Goal: Task Accomplishment & Management: Use online tool/utility

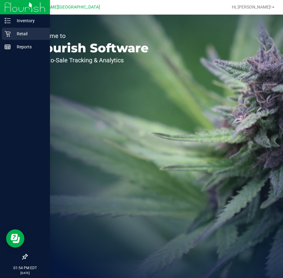
click at [20, 33] on p "Retail" at bounding box center [29, 33] width 36 height 7
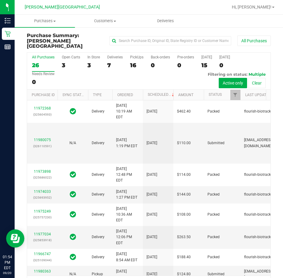
click at [134, 55] on div "PickUps" at bounding box center [136, 57] width 13 height 4
click at [0, 0] on input "PickUps 16" at bounding box center [0, 0] width 0 height 0
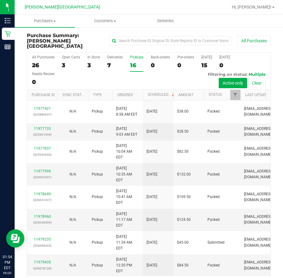
click at [134, 55] on div "PickUps" at bounding box center [136, 57] width 13 height 4
click at [0, 0] on input "PickUps 16" at bounding box center [0, 0] width 0 height 0
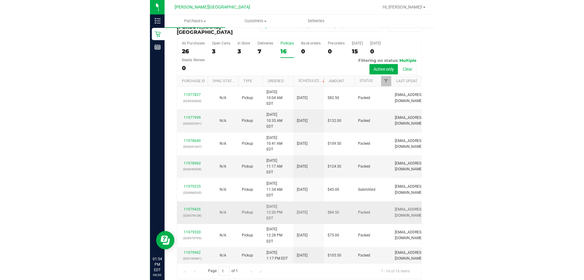
scroll to position [27, 0]
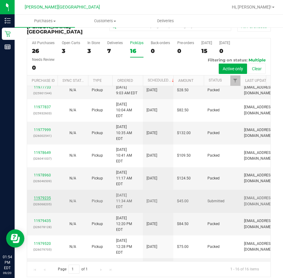
click at [37, 197] on link "11979235" at bounding box center [42, 198] width 17 height 4
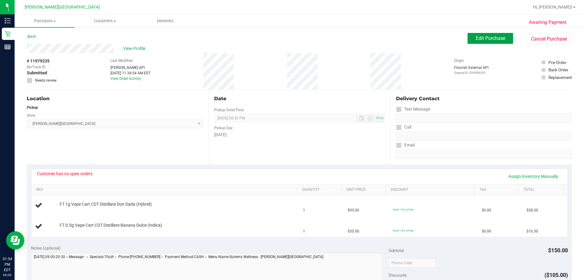
click at [282, 39] on span "Edit Purchase" at bounding box center [491, 38] width 30 height 6
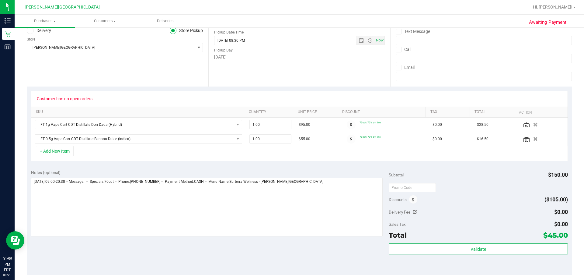
scroll to position [122, 0]
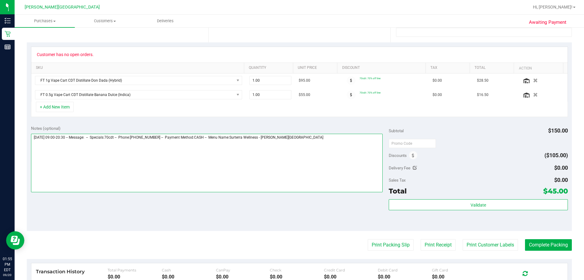
click at [282, 138] on textarea at bounding box center [207, 163] width 352 height 58
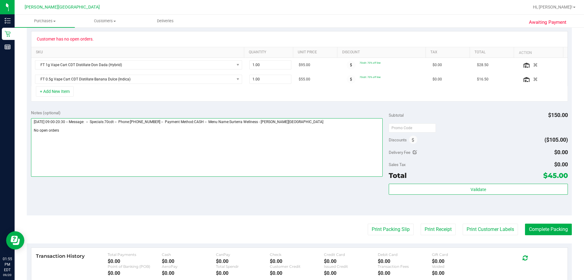
scroll to position [0, 0]
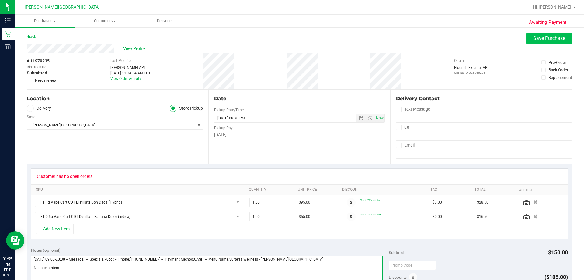
type textarea "[DATE] 09:00-20:30 -- Message: -- Specials:70cdt -- Phone:[PHONE_NUMBER] -- Pay…"
click at [282, 39] on span "Save Purchase" at bounding box center [549, 38] width 32 height 6
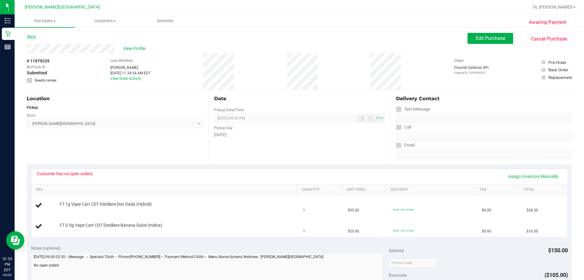
click at [33, 36] on link "Back" at bounding box center [31, 36] width 9 height 4
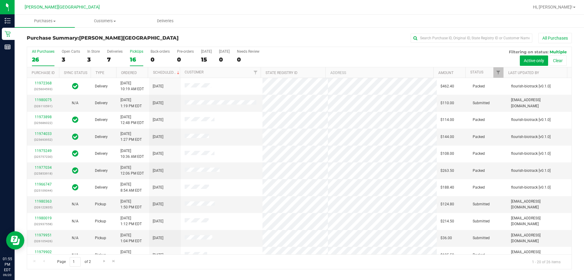
click at [138, 50] on div "PickUps" at bounding box center [136, 51] width 13 height 4
click at [0, 0] on input "PickUps 16" at bounding box center [0, 0] width 0 height 0
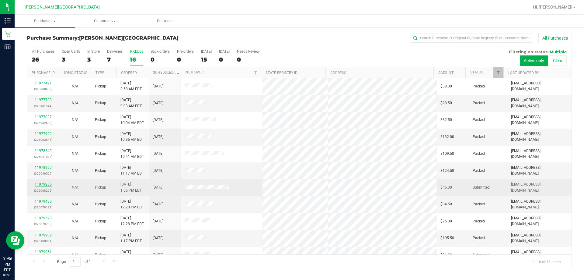
click at [44, 183] on link "11979235" at bounding box center [43, 184] width 17 height 4
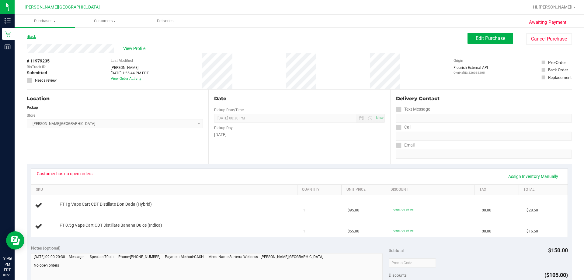
click at [31, 37] on link "Back" at bounding box center [31, 36] width 9 height 4
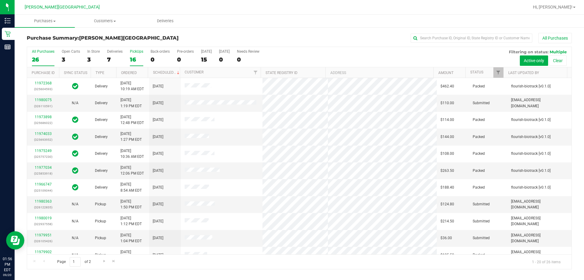
click at [135, 52] on div "PickUps" at bounding box center [136, 51] width 13 height 4
click at [0, 0] on input "PickUps 16" at bounding box center [0, 0] width 0 height 0
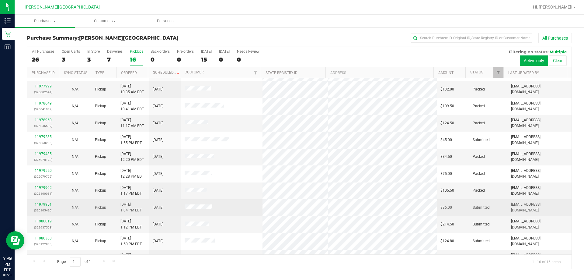
scroll to position [61, 0]
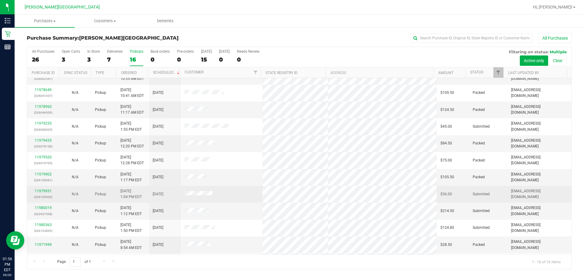
click at [33, 189] on div "11979951 (326105426)" at bounding box center [43, 194] width 25 height 12
click at [40, 190] on link "11979951" at bounding box center [43, 191] width 17 height 4
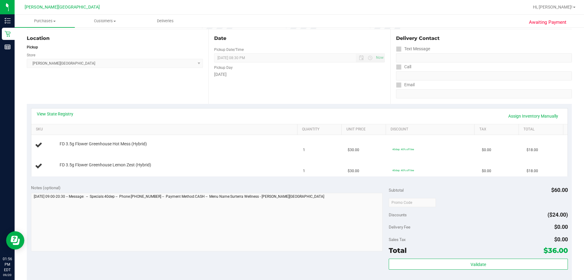
scroll to position [61, 0]
drag, startPoint x: 260, startPoint y: 134, endPoint x: 251, endPoint y: 150, distance: 17.7
click at [251, 153] on td "FD 3.5g Flower Greenhouse Hot Mess (Hybrid)" at bounding box center [165, 144] width 268 height 21
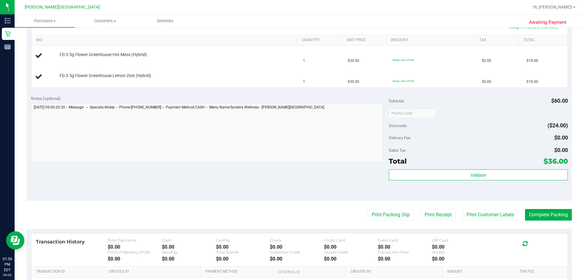
scroll to position [152, 0]
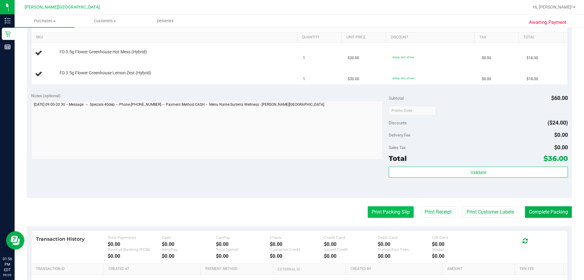
click at [282, 211] on button "Print Packing Slip" at bounding box center [391, 212] width 46 height 12
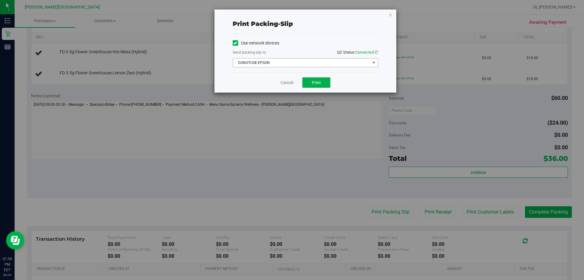
click at [282, 64] on span "DONOTUSE-EPSON" at bounding box center [301, 62] width 137 height 9
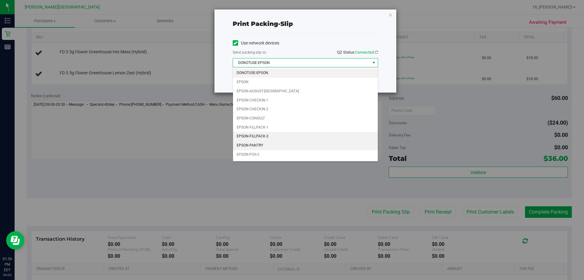
scroll to position [17, 0]
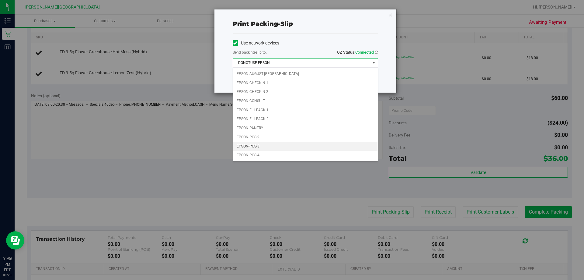
click at [263, 146] on li "EPSON-POS-3" at bounding box center [305, 146] width 145 height 9
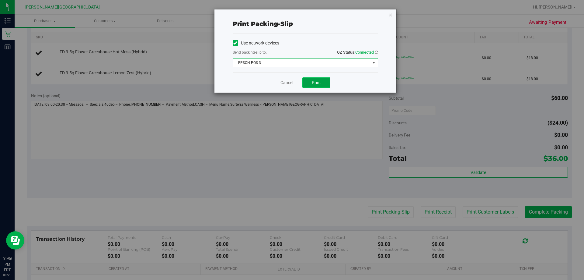
click at [282, 82] on span "Print" at bounding box center [316, 82] width 9 height 5
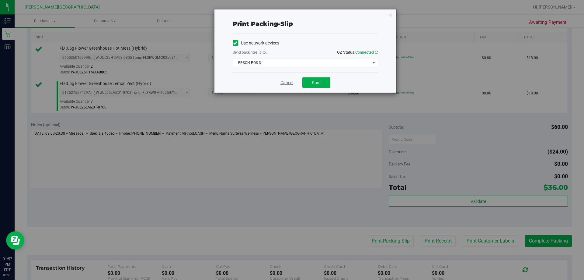
click at [282, 80] on link "Cancel" at bounding box center [286, 82] width 13 height 6
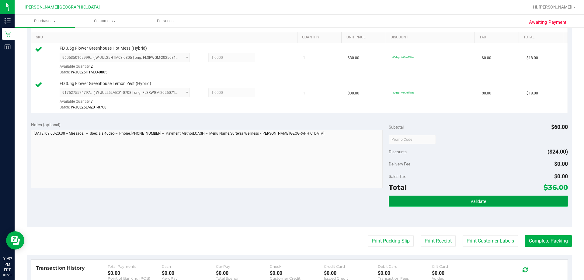
click at [282, 203] on span "Validate" at bounding box center [479, 201] width 16 height 5
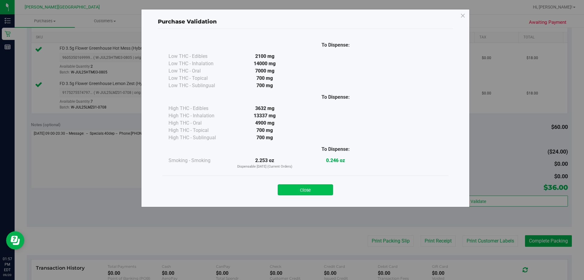
click at [282, 189] on button "Close" at bounding box center [305, 189] width 55 height 11
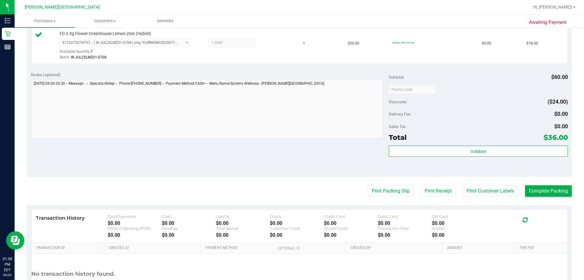
scroll to position [253, 0]
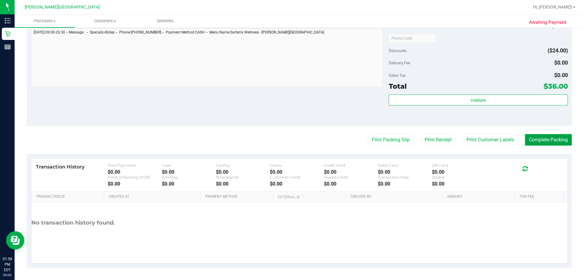
click at [282, 142] on button "Complete Packing" at bounding box center [548, 140] width 47 height 12
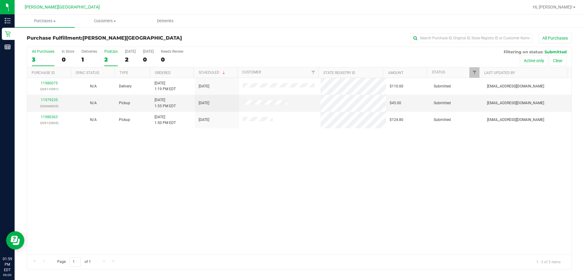
click at [107, 51] on div "PickUps" at bounding box center [110, 51] width 13 height 4
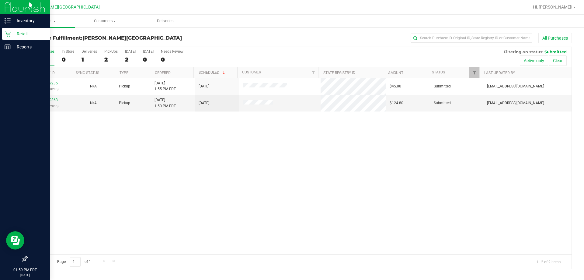
click at [19, 34] on p "Retail" at bounding box center [29, 33] width 36 height 7
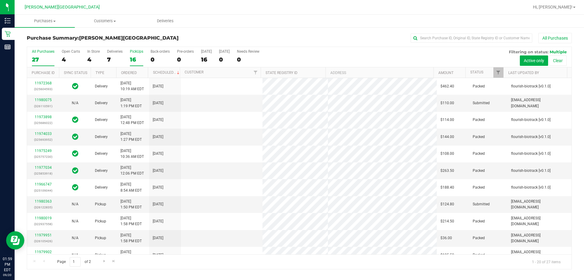
click at [136, 51] on div "PickUps" at bounding box center [136, 51] width 13 height 4
click at [0, 0] on input "PickUps 16" at bounding box center [0, 0] width 0 height 0
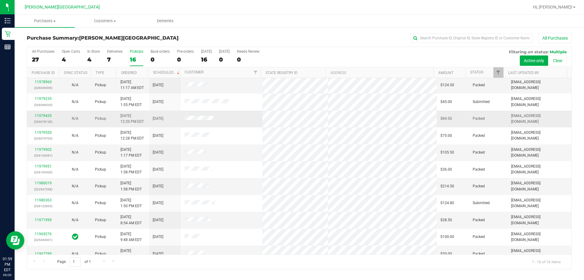
scroll to position [93, 0]
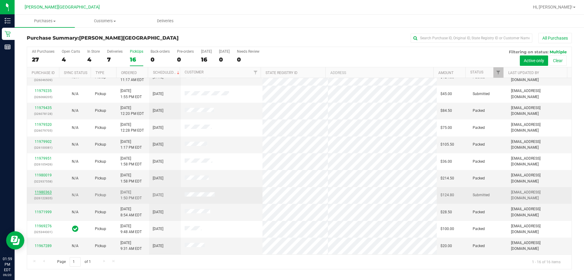
click at [47, 191] on link "11980363" at bounding box center [43, 192] width 17 height 4
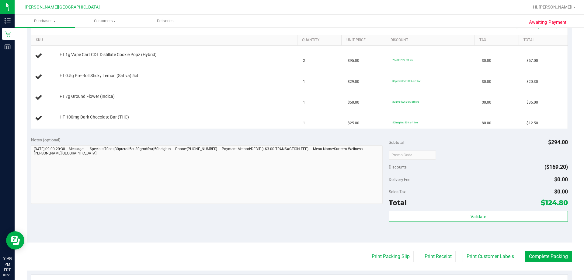
scroll to position [182, 0]
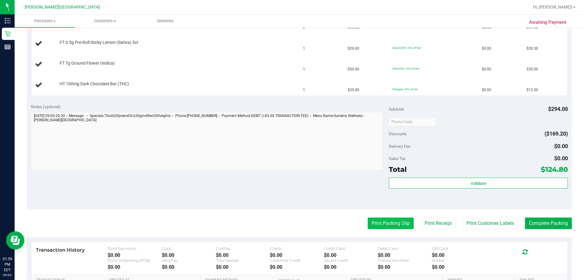
click at [282, 222] on button "Print Packing Slip" at bounding box center [391, 223] width 46 height 12
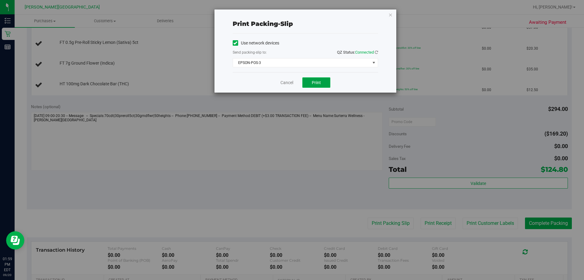
click at [282, 84] on span "Print" at bounding box center [316, 82] width 9 height 5
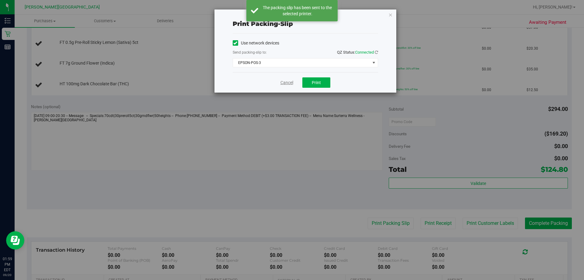
click at [282, 82] on link "Cancel" at bounding box center [286, 82] width 13 height 6
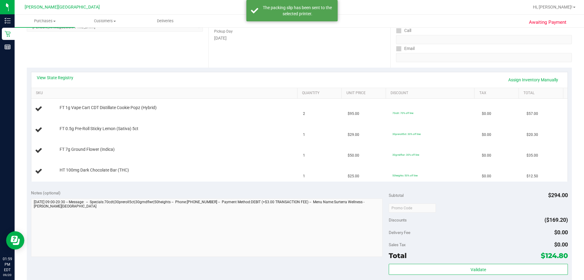
scroll to position [0, 0]
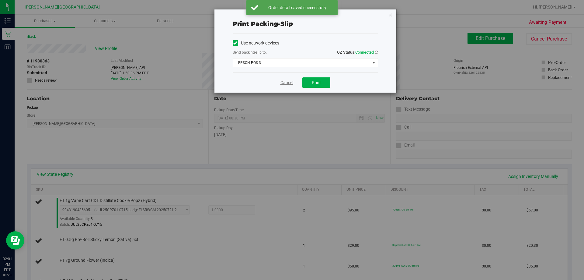
click at [282, 85] on link "Cancel" at bounding box center [286, 82] width 13 height 6
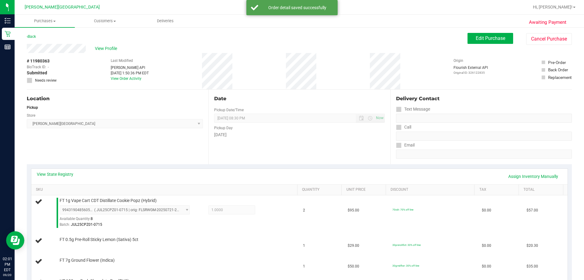
scroll to position [273, 0]
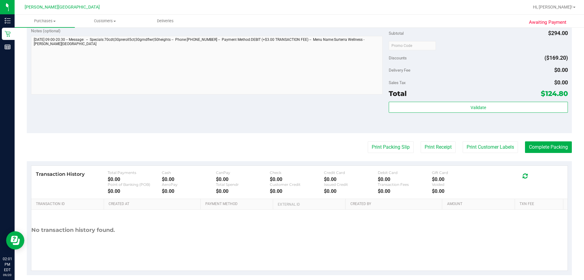
click at [282, 141] on button "Print Packing Slip" at bounding box center [391, 147] width 46 height 12
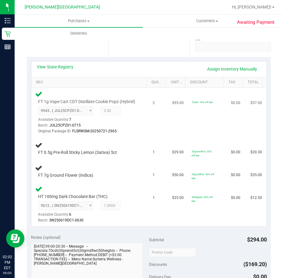
scroll to position [122, 0]
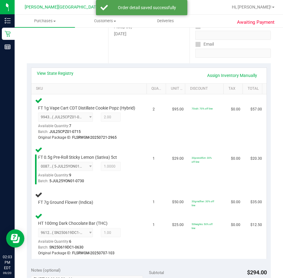
scroll to position [101, 0]
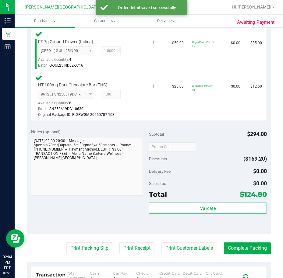
scroll to position [268, 0]
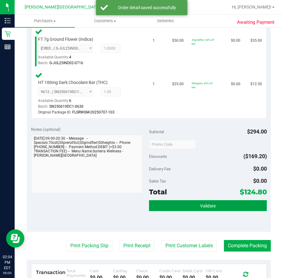
click at [217, 211] on button "Validate" at bounding box center [208, 205] width 118 height 11
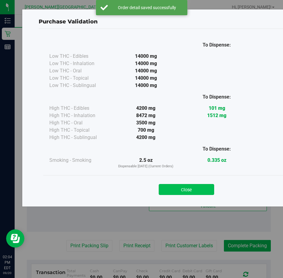
click at [193, 195] on button "Close" at bounding box center [185, 189] width 55 height 11
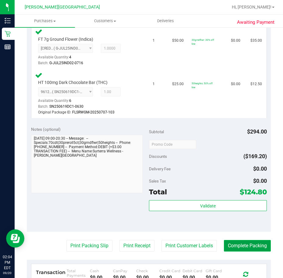
click at [250, 252] on button "Complete Packing" at bounding box center [247, 246] width 47 height 12
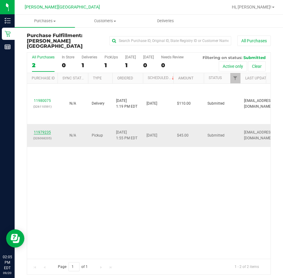
click at [47, 130] on link "11979235" at bounding box center [42, 132] width 17 height 4
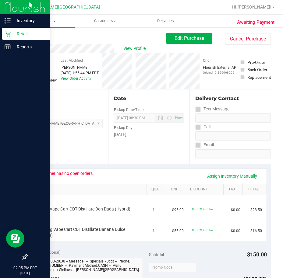
click at [22, 34] on p "Retail" at bounding box center [29, 33] width 36 height 7
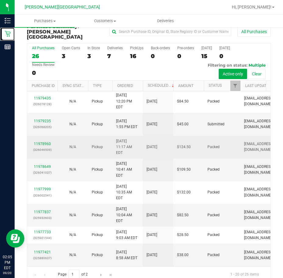
scroll to position [14, 0]
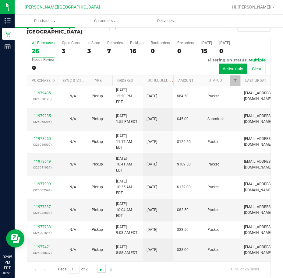
click at [100, 267] on span "Go to the next page" at bounding box center [101, 269] width 5 height 5
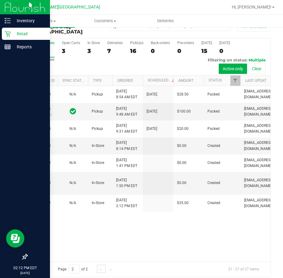
click at [97, 265] on link "Go to the next page" at bounding box center [101, 269] width 9 height 8
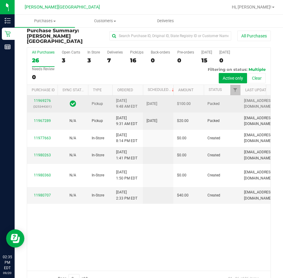
scroll to position [0, 0]
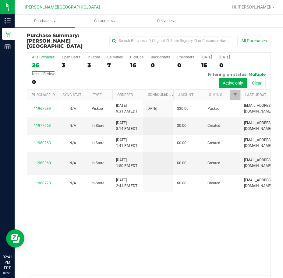
click at [97, 278] on link "Go to the next page" at bounding box center [101, 283] width 9 height 8
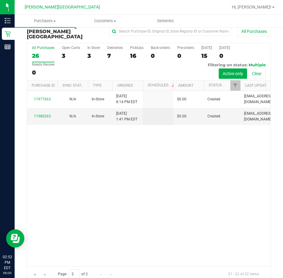
scroll to position [14, 0]
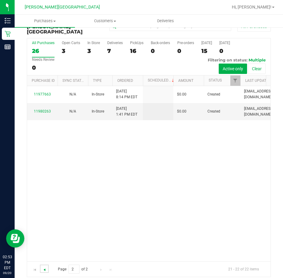
click at [44, 267] on span "Go to the previous page" at bounding box center [44, 269] width 5 height 5
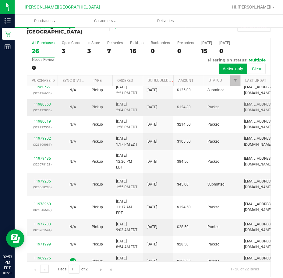
scroll to position [213, 0]
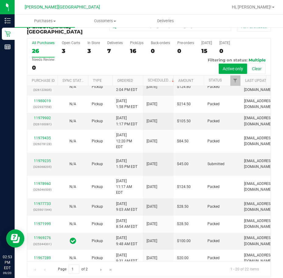
click at [46, 69] on link "11980627" at bounding box center [42, 66] width 17 height 4
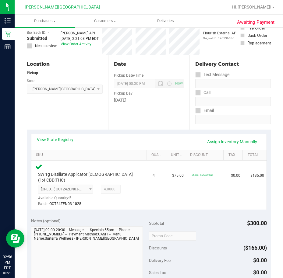
scroll to position [152, 0]
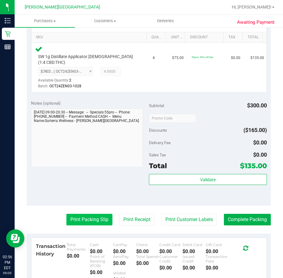
click at [84, 214] on button "Print Packing Slip" at bounding box center [89, 220] width 46 height 12
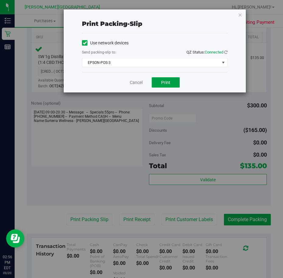
click at [168, 83] on span "Print" at bounding box center [165, 82] width 9 height 5
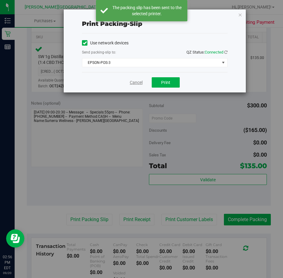
click at [137, 83] on link "Cancel" at bounding box center [136, 82] width 13 height 6
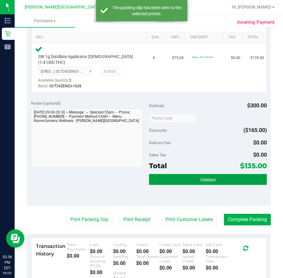
click at [182, 174] on button "Validate" at bounding box center [208, 179] width 118 height 11
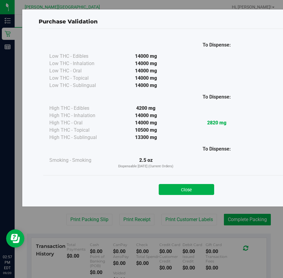
click at [182, 189] on button "Close" at bounding box center [185, 189] width 55 height 11
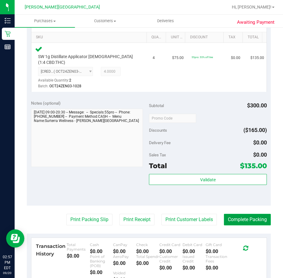
click at [241, 214] on button "Complete Packing" at bounding box center [247, 220] width 47 height 12
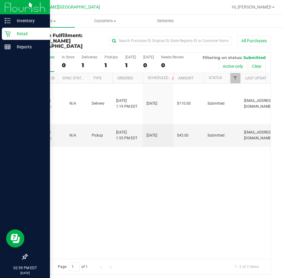
click at [23, 32] on p "Retail" at bounding box center [29, 33] width 36 height 7
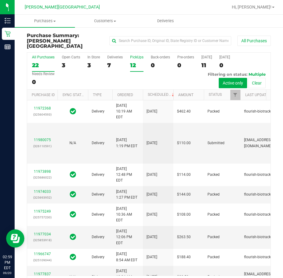
click at [136, 55] on div "PickUps" at bounding box center [136, 57] width 13 height 4
click at [0, 0] on input "PickUps 12" at bounding box center [0, 0] width 0 height 0
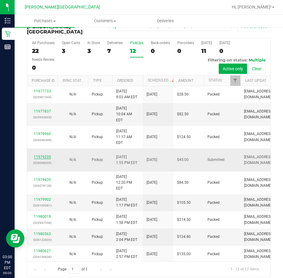
click at [45, 159] on link "11979235" at bounding box center [42, 157] width 17 height 4
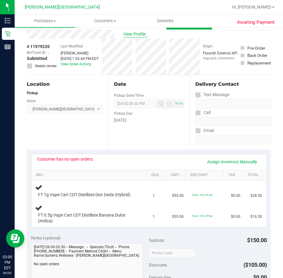
click at [138, 34] on span "View Profile" at bounding box center [135, 34] width 24 height 6
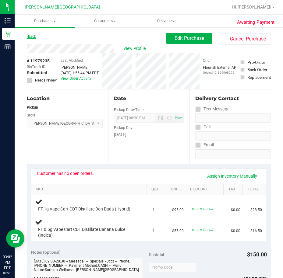
click at [30, 38] on link "Back" at bounding box center [31, 36] width 9 height 4
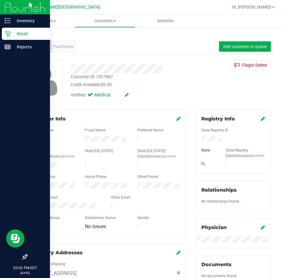
click at [12, 33] on p "Retail" at bounding box center [29, 33] width 36 height 7
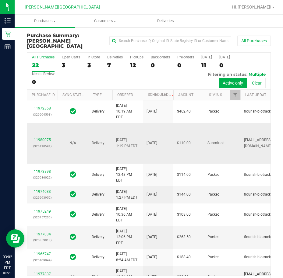
click at [41, 142] on link "11980075" at bounding box center [42, 140] width 17 height 4
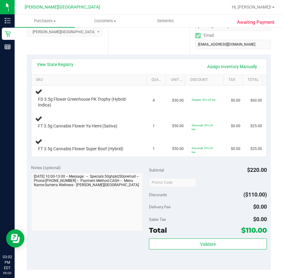
scroll to position [122, 0]
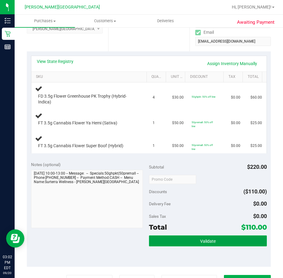
click at [191, 241] on button "Validate" at bounding box center [208, 240] width 118 height 11
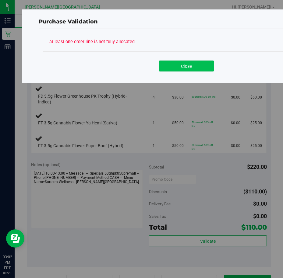
click at [187, 67] on button "Close" at bounding box center [185, 66] width 55 height 11
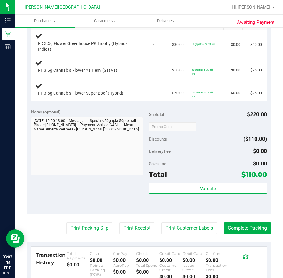
scroll to position [182, 0]
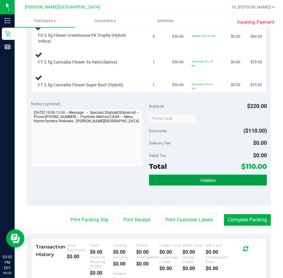
click at [183, 180] on button "Validate" at bounding box center [208, 180] width 118 height 11
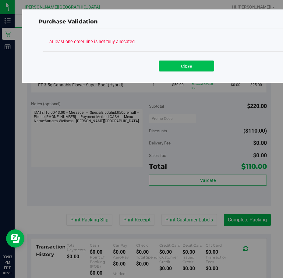
click at [184, 68] on button "Close" at bounding box center [185, 66] width 55 height 11
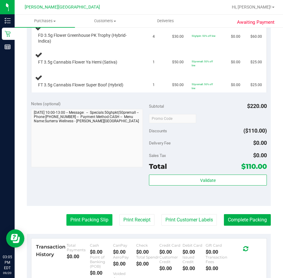
click at [78, 223] on button "Print Packing Slip" at bounding box center [89, 220] width 46 height 12
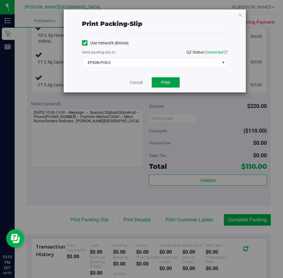
click at [166, 85] on span "Print" at bounding box center [165, 82] width 9 height 5
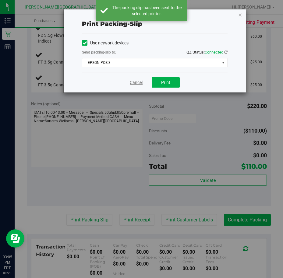
click at [134, 81] on link "Cancel" at bounding box center [136, 82] width 13 height 6
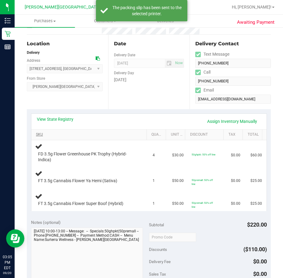
scroll to position [61, 0]
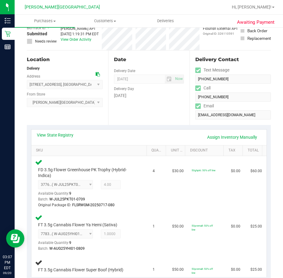
scroll to position [96, 0]
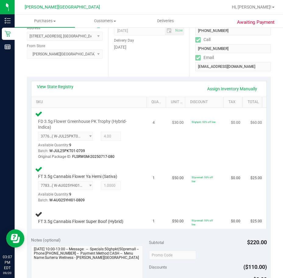
click at [162, 106] on tr "SKU Quantity Unit Price Discount Tax Total" at bounding box center [146, 102] width 230 height 11
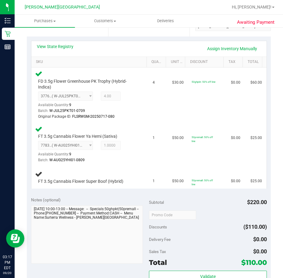
scroll to position [136, 0]
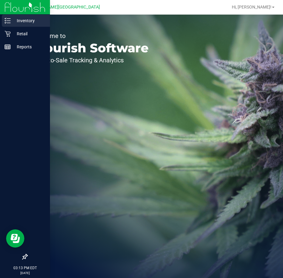
click at [20, 20] on p "Inventory" at bounding box center [29, 20] width 36 height 7
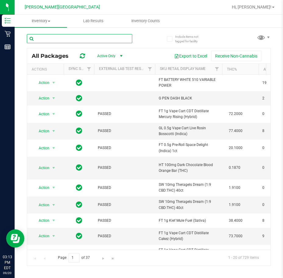
click at [52, 38] on input "text" at bounding box center [79, 38] width 105 height 9
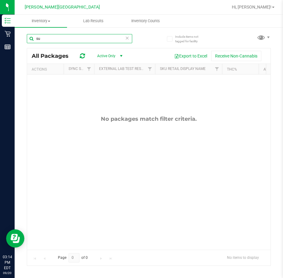
type input "s"
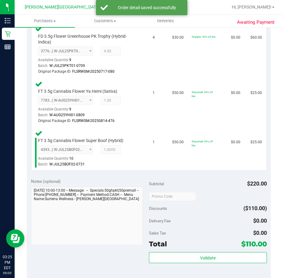
scroll to position [346, 0]
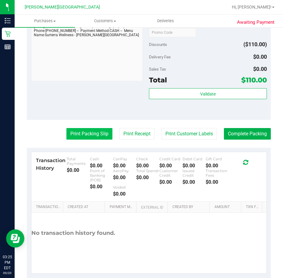
click at [94, 133] on button "Print Packing Slip" at bounding box center [89, 134] width 46 height 12
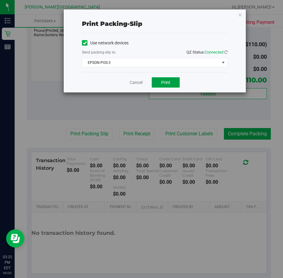
drag, startPoint x: 166, startPoint y: 81, endPoint x: 164, endPoint y: 83, distance: 3.4
click at [166, 82] on span "Print" at bounding box center [165, 82] width 9 height 5
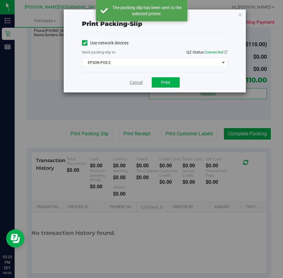
click at [135, 81] on link "Cancel" at bounding box center [136, 82] width 13 height 6
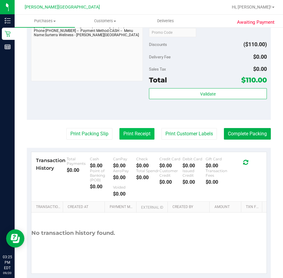
click at [133, 133] on button "Print Receipt" at bounding box center [136, 134] width 35 height 12
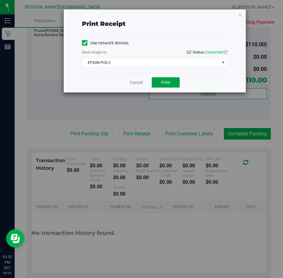
click at [158, 85] on button "Print" at bounding box center [165, 82] width 28 height 10
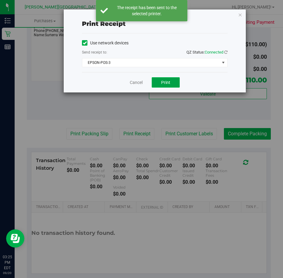
click at [166, 82] on span "Print" at bounding box center [165, 82] width 9 height 5
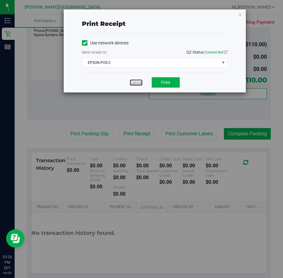
click at [134, 83] on link "Cancel" at bounding box center [136, 82] width 13 height 6
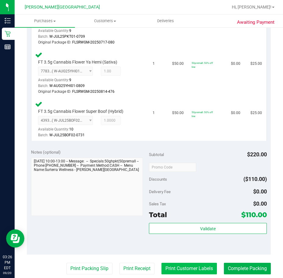
scroll to position [254, 0]
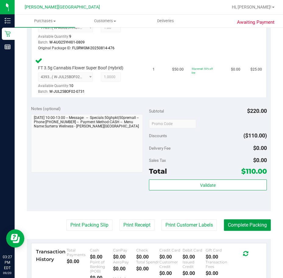
click at [233, 223] on button "Complete Packing" at bounding box center [247, 225] width 47 height 12
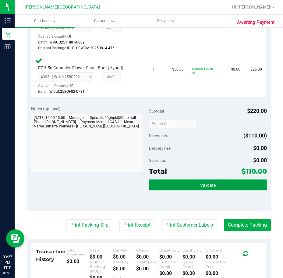
click at [215, 186] on button "Validate" at bounding box center [208, 184] width 118 height 11
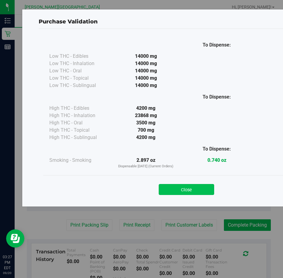
click at [187, 190] on button "Close" at bounding box center [185, 189] width 55 height 11
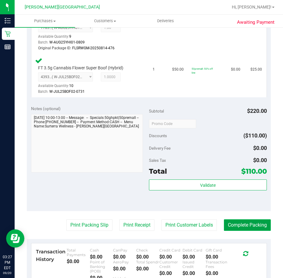
click at [232, 227] on button "Complete Packing" at bounding box center [247, 225] width 47 height 12
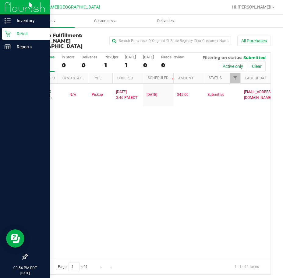
click at [22, 35] on p "Retail" at bounding box center [29, 33] width 36 height 7
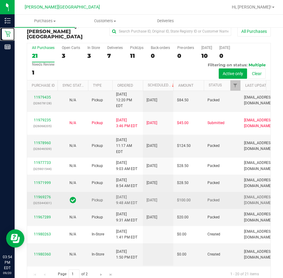
scroll to position [14, 0]
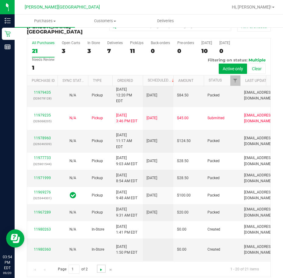
click at [99, 267] on span "Go to the next page" at bounding box center [101, 269] width 5 height 5
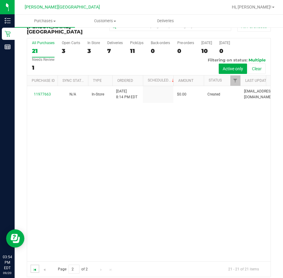
click at [36, 267] on span "Go to the first page" at bounding box center [35, 269] width 5 height 5
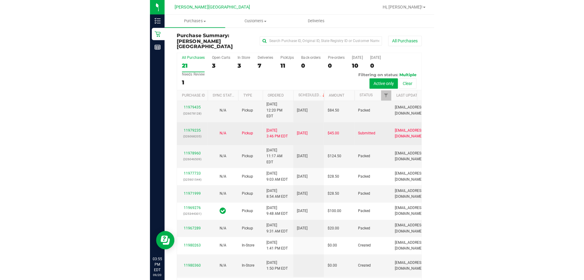
scroll to position [447, 0]
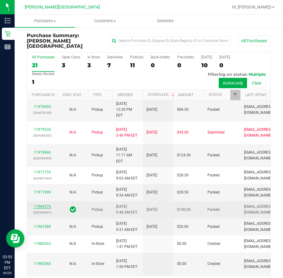
click at [40, 204] on link "11969276" at bounding box center [42, 206] width 17 height 4
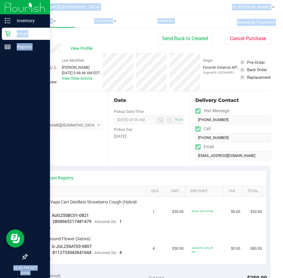
drag, startPoint x: 41, startPoint y: 38, endPoint x: 10, endPoint y: 40, distance: 31.1
click at [11, 39] on div "Inventory Retail Reports 03:55 PM EDT 09/20/2025 09/20 Bonita Springs WC Hi, Cl…" at bounding box center [141, 139] width 283 height 278
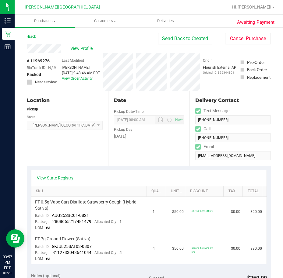
drag, startPoint x: 99, startPoint y: 160, endPoint x: -2, endPoint y: 290, distance: 163.9
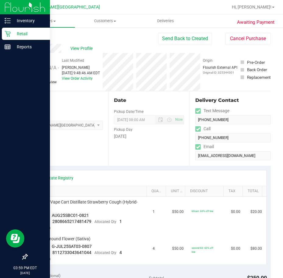
click at [18, 33] on p "Retail" at bounding box center [29, 33] width 36 height 7
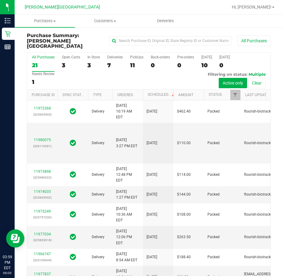
click at [43, 55] on div "All Purchases" at bounding box center [43, 57] width 23 height 4
click at [0, 0] on input "All Purchases 21" at bounding box center [0, 0] width 0 height 0
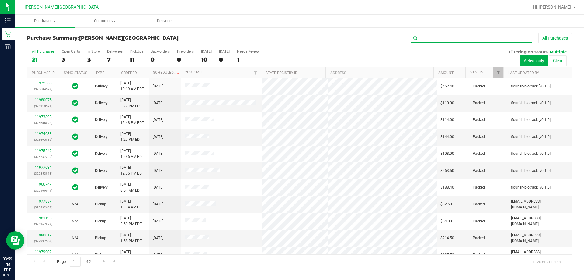
click at [282, 37] on input "text" at bounding box center [472, 37] width 122 height 9
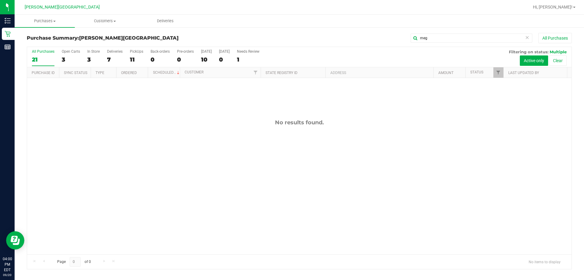
click at [42, 52] on div "All Purchases" at bounding box center [43, 51] width 23 height 4
click at [0, 0] on input "All Purchases 21" at bounding box center [0, 0] width 0 height 0
click at [45, 50] on div "All Purchases" at bounding box center [43, 51] width 23 height 4
click at [282, 37] on input "meg" at bounding box center [472, 37] width 122 height 9
type input "m"
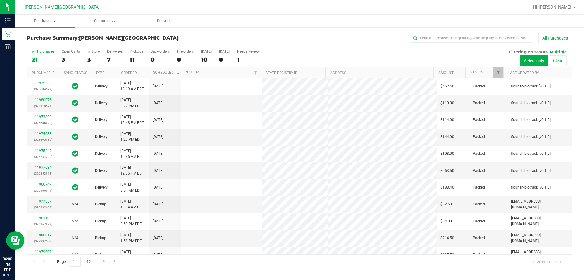
click at [38, 52] on div "All Purchases" at bounding box center [43, 51] width 23 height 4
click at [0, 0] on input "All Purchases 21" at bounding box center [0, 0] width 0 height 0
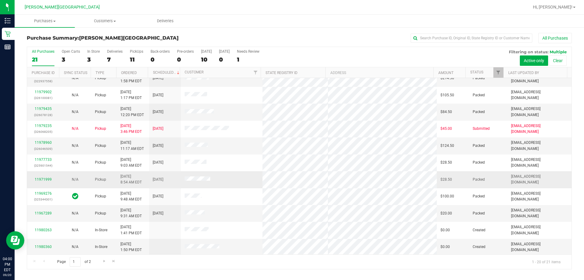
scroll to position [161, 0]
click at [102, 260] on span "Go to the next page" at bounding box center [104, 260] width 5 height 5
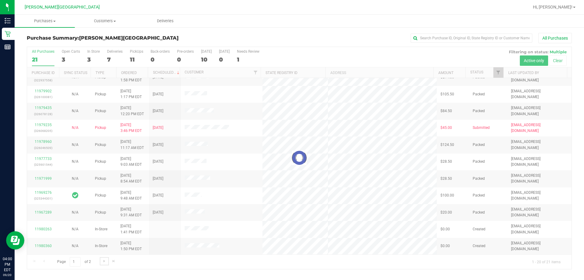
scroll to position [0, 0]
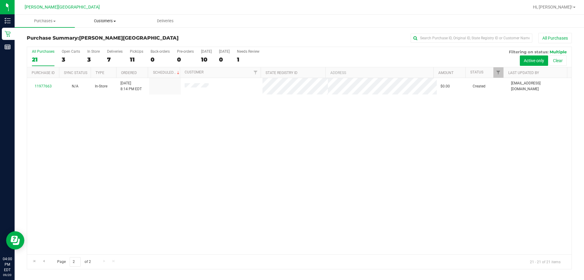
click at [102, 19] on span "Customers" at bounding box center [105, 20] width 60 height 5
click at [44, 21] on span "Purchases" at bounding box center [45, 20] width 60 height 5
click at [49, 37] on span "Summary of purchases" at bounding box center [46, 36] width 62 height 5
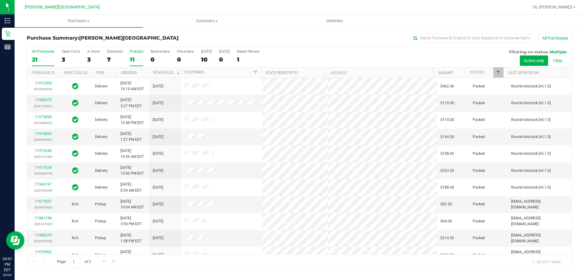
click at [135, 52] on div "PickUps" at bounding box center [136, 51] width 13 height 4
click at [0, 0] on input "PickUps 11" at bounding box center [0, 0] width 0 height 0
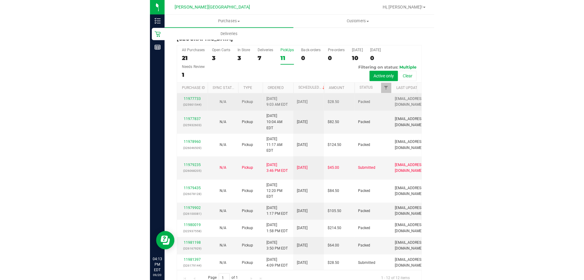
scroll to position [14, 0]
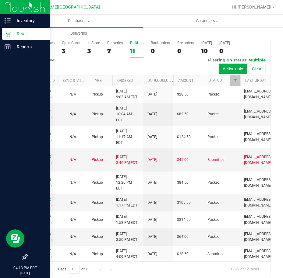
click at [8, 34] on icon at bounding box center [8, 34] width 6 height 6
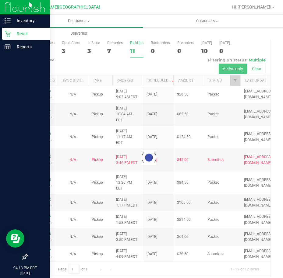
click at [20, 34] on p "Retail" at bounding box center [29, 33] width 36 height 7
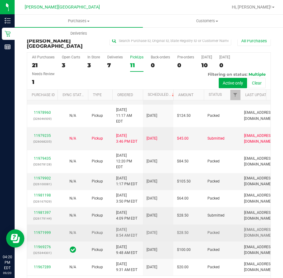
scroll to position [120, 0]
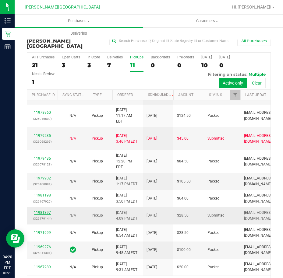
click at [41, 210] on link "11981397" at bounding box center [42, 212] width 17 height 4
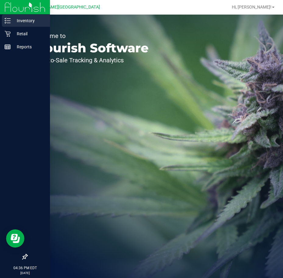
click at [21, 19] on p "Inventory" at bounding box center [29, 20] width 36 height 7
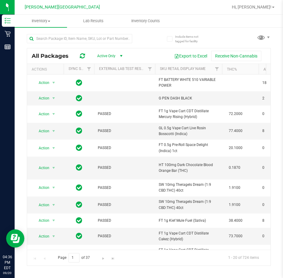
click at [52, 27] on link "Inventory All packages All inventory Waste log" at bounding box center [41, 21] width 52 height 13
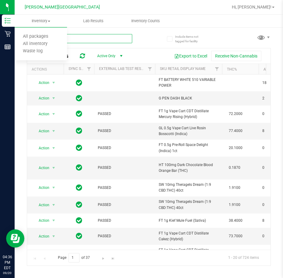
click at [80, 39] on input "text" at bounding box center [79, 38] width 105 height 9
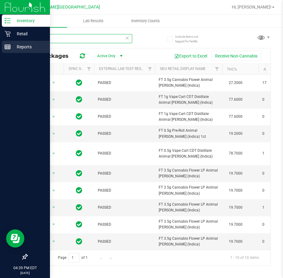
type input "aml"
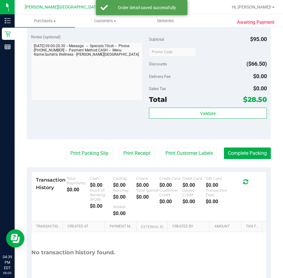
scroll to position [243, 0]
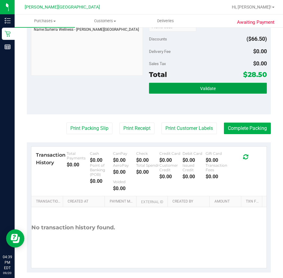
click at [190, 87] on button "Validate" at bounding box center [208, 88] width 118 height 11
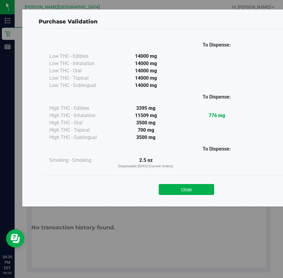
click at [197, 190] on button "Close" at bounding box center [185, 189] width 55 height 11
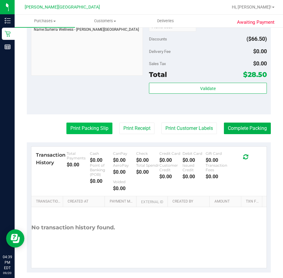
click at [76, 129] on button "Print Packing Slip" at bounding box center [89, 129] width 46 height 12
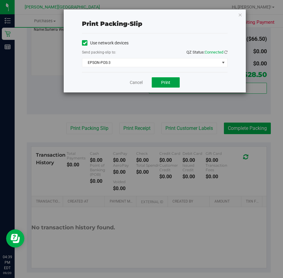
click at [167, 83] on span "Print" at bounding box center [165, 82] width 9 height 5
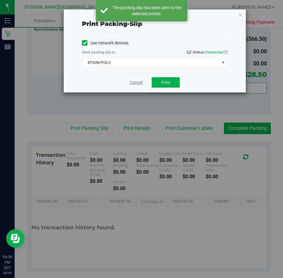
click at [133, 81] on link "Cancel" at bounding box center [136, 82] width 13 height 6
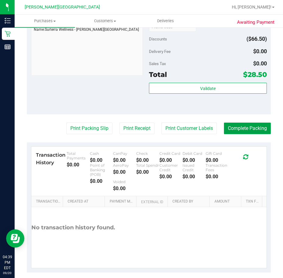
drag, startPoint x: 248, startPoint y: 130, endPoint x: 248, endPoint y: 126, distance: 4.0
click at [248, 130] on button "Complete Packing" at bounding box center [247, 129] width 47 height 12
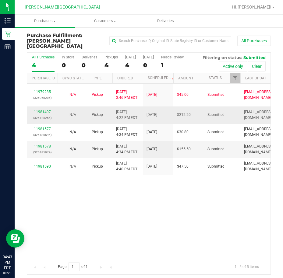
click at [40, 110] on link "11981497" at bounding box center [42, 112] width 17 height 4
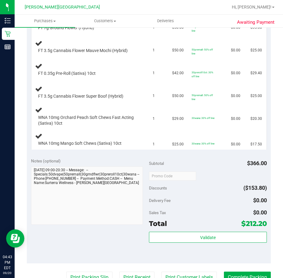
scroll to position [365, 0]
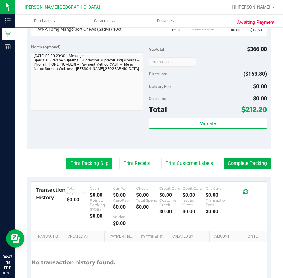
click at [77, 165] on button "Print Packing Slip" at bounding box center [89, 164] width 46 height 12
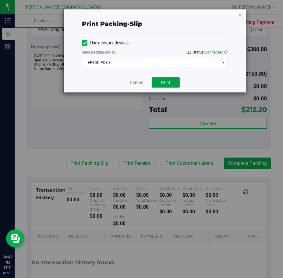
click at [166, 82] on span "Print" at bounding box center [165, 82] width 9 height 5
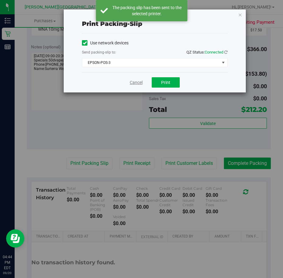
click at [134, 83] on link "Cancel" at bounding box center [136, 82] width 13 height 6
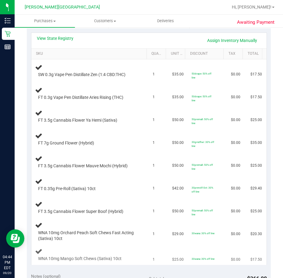
scroll to position [122, 0]
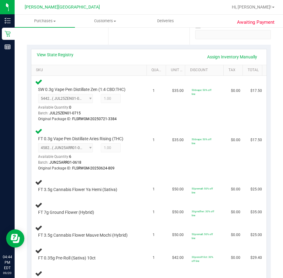
scroll to position [120, 0]
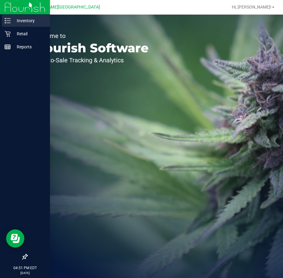
click at [22, 20] on p "Inventory" at bounding box center [29, 20] width 36 height 7
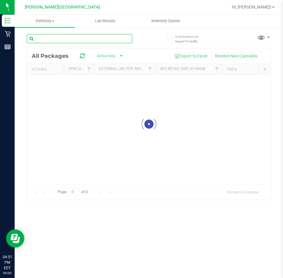
drag, startPoint x: 42, startPoint y: 38, endPoint x: 46, endPoint y: 38, distance: 3.7
click at [43, 38] on input "text" at bounding box center [79, 38] width 105 height 9
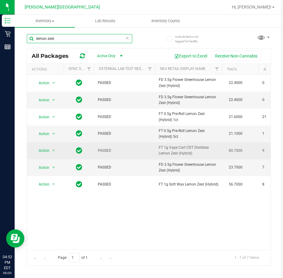
type input "lemon zest"
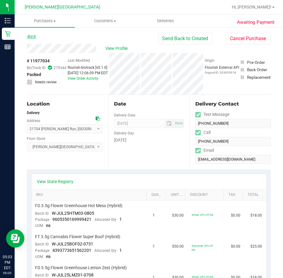
click at [34, 36] on link "Back" at bounding box center [31, 36] width 9 height 4
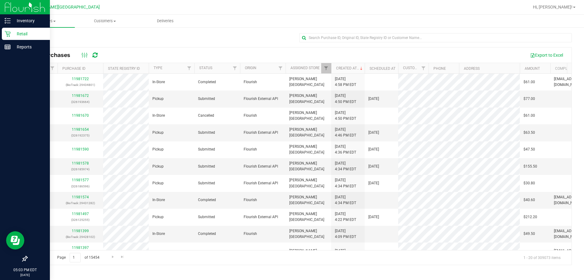
click at [19, 33] on p "Retail" at bounding box center [29, 33] width 36 height 7
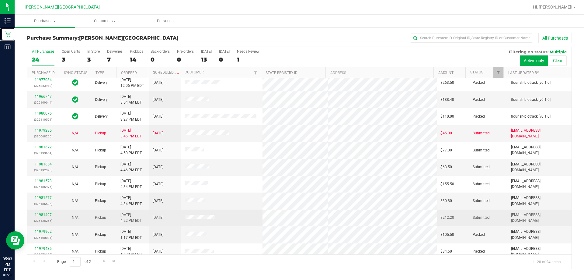
scroll to position [91, 0]
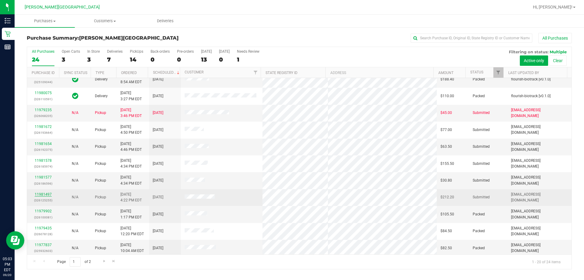
click at [46, 193] on link "11981497" at bounding box center [43, 194] width 17 height 4
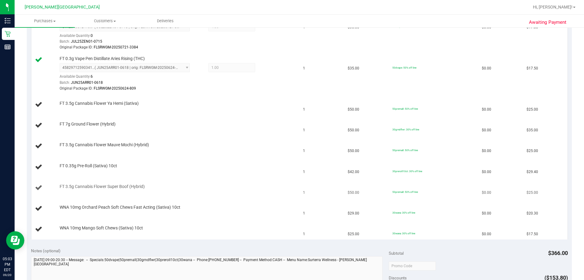
scroll to position [182, 0]
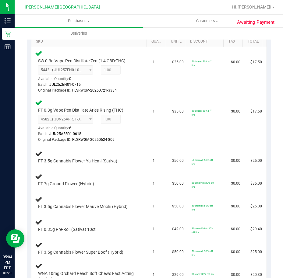
scroll to position [137, 0]
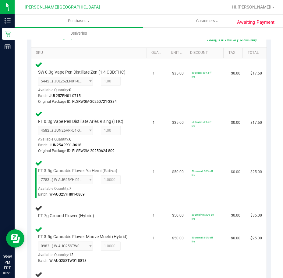
drag, startPoint x: 0, startPoint y: 0, endPoint x: 240, endPoint y: 160, distance: 288.2
click at [239, 160] on tbody "SW 0.3g Vape Pen Distillate Zen (1:4 CBD:THC) 5442613572413773 ( JUL25ZEN01-071…" at bounding box center [148, 208] width 235 height 300
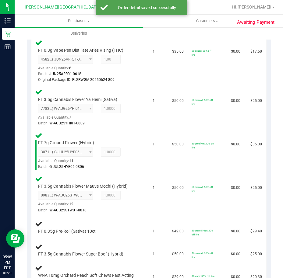
scroll to position [258, 0]
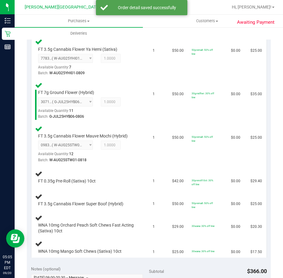
click at [269, 149] on div "Awaiting Payment Back Edit Purchase Cancel Purchase View Profile # 11981497 Bio…" at bounding box center [149, 155] width 268 height 773
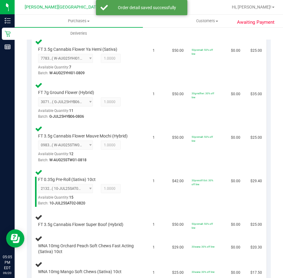
drag, startPoint x: 322, startPoint y: 266, endPoint x: 401, endPoint y: 290, distance: 82.3
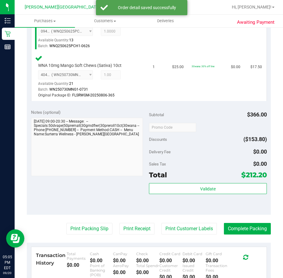
scroll to position [537, 0]
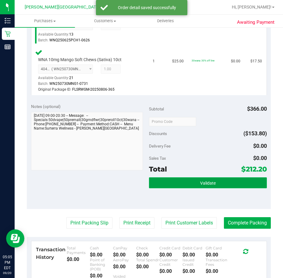
click at [206, 184] on span "Validate" at bounding box center [208, 183] width 16 height 5
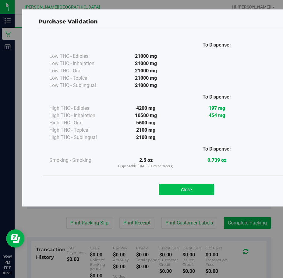
click at [175, 194] on button "Close" at bounding box center [185, 189] width 55 height 11
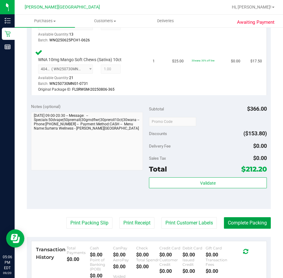
click at [237, 225] on button "Complete Packing" at bounding box center [247, 223] width 47 height 12
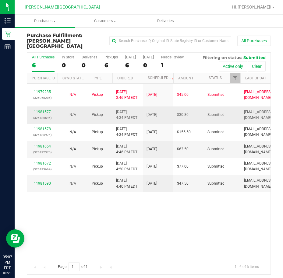
click at [47, 110] on link "11981577" at bounding box center [42, 112] width 17 height 4
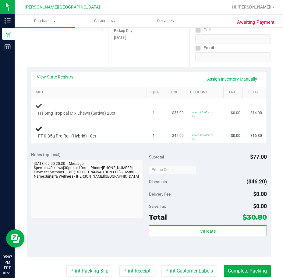
scroll to position [122, 0]
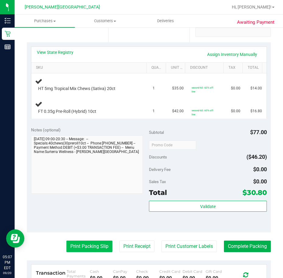
click at [94, 246] on button "Print Packing Slip" at bounding box center [89, 247] width 46 height 12
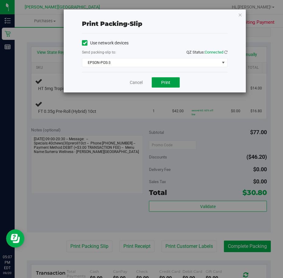
click at [170, 84] on button "Print" at bounding box center [165, 82] width 28 height 10
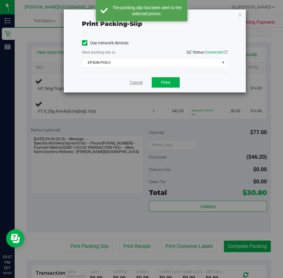
click at [137, 84] on link "Cancel" at bounding box center [136, 82] width 13 height 6
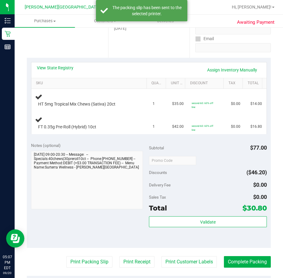
scroll to position [91, 0]
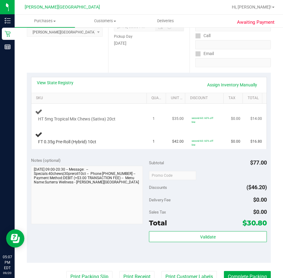
click at [66, 271] on button "Print Packing Slip" at bounding box center [89, 277] width 46 height 12
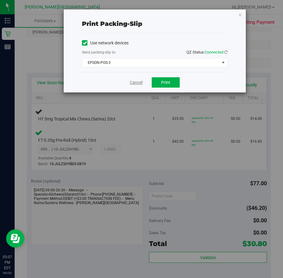
click at [130, 80] on link "Cancel" at bounding box center [136, 82] width 13 height 6
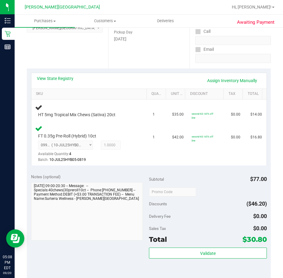
scroll to position [93, 0]
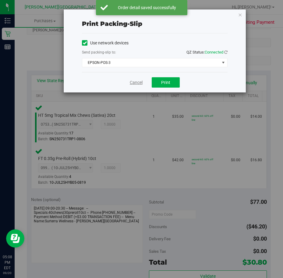
click at [132, 84] on link "Cancel" at bounding box center [136, 82] width 13 height 6
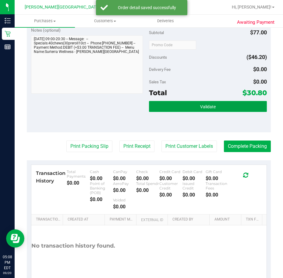
click at [173, 107] on button "Validate" at bounding box center [208, 106] width 118 height 11
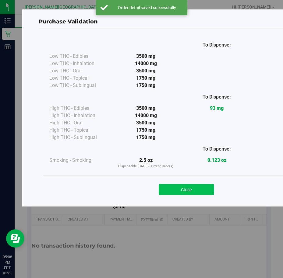
click at [182, 189] on button "Close" at bounding box center [185, 189] width 55 height 11
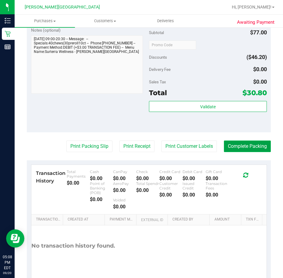
click at [233, 150] on button "Complete Packing" at bounding box center [247, 147] width 47 height 12
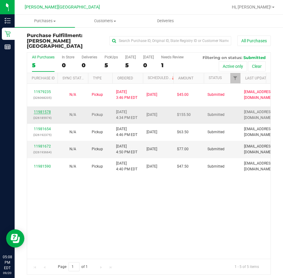
click at [37, 110] on link "11981578" at bounding box center [42, 112] width 17 height 4
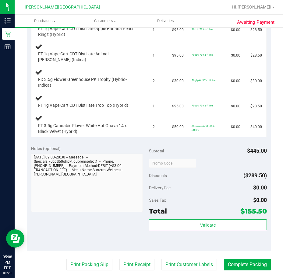
scroll to position [182, 0]
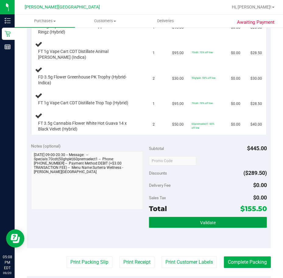
click at [185, 220] on button "Validate" at bounding box center [208, 222] width 118 height 11
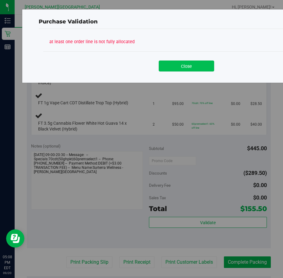
click at [185, 67] on button "Close" at bounding box center [185, 66] width 55 height 11
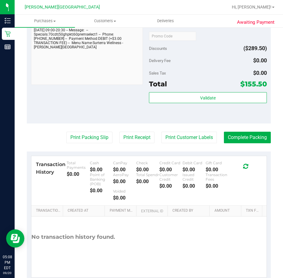
scroll to position [323, 0]
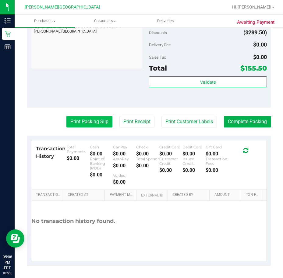
click at [77, 123] on button "Print Packing Slip" at bounding box center [89, 122] width 46 height 12
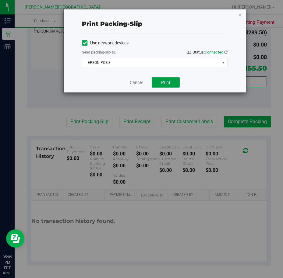
click at [164, 81] on span "Print" at bounding box center [165, 82] width 9 height 5
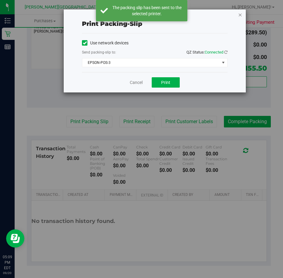
click at [240, 16] on icon "button" at bounding box center [240, 14] width 4 height 7
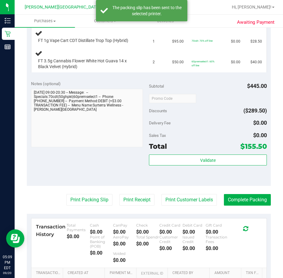
scroll to position [110, 0]
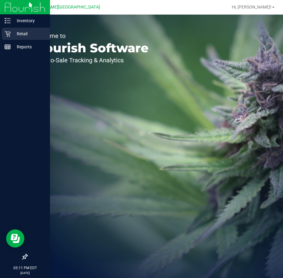
click at [12, 37] on p "Retail" at bounding box center [29, 33] width 36 height 7
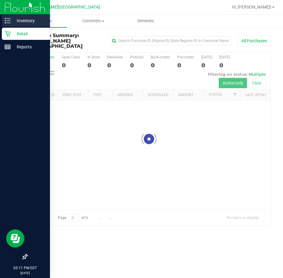
click at [29, 19] on p "Inventory" at bounding box center [29, 20] width 36 height 7
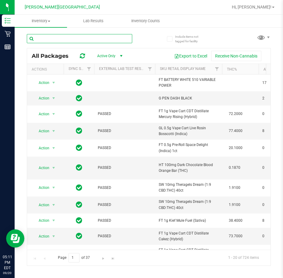
click at [65, 40] on input "text" at bounding box center [79, 38] width 105 height 9
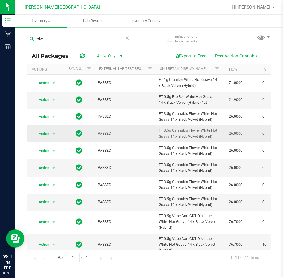
type input "wbv"
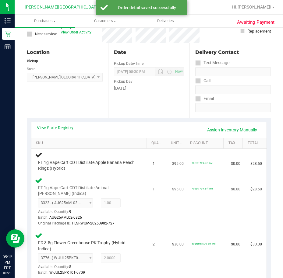
scroll to position [46, 0]
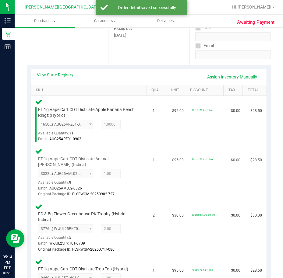
scroll to position [312, 0]
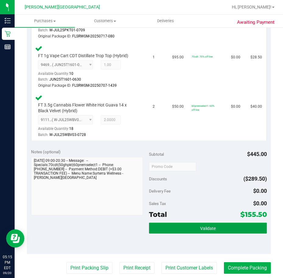
click at [179, 230] on button "Validate" at bounding box center [208, 228] width 118 height 11
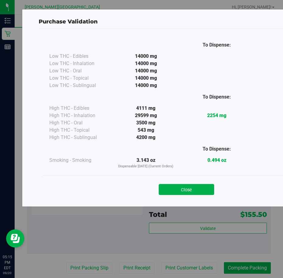
click at [183, 190] on button "Close" at bounding box center [185, 189] width 55 height 11
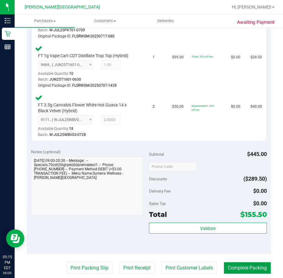
click at [239, 267] on button "Complete Packing" at bounding box center [247, 268] width 47 height 12
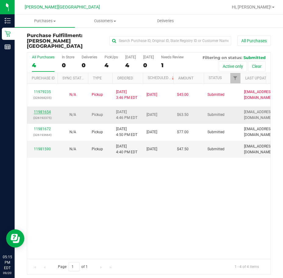
click at [43, 110] on link "11981654" at bounding box center [42, 112] width 17 height 4
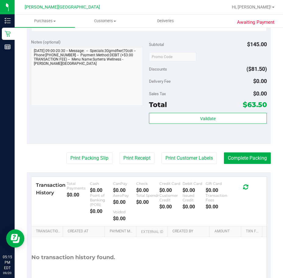
scroll to position [213, 0]
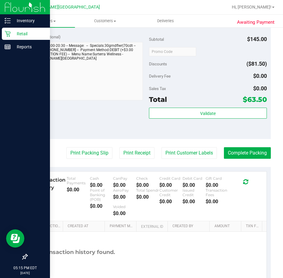
click at [20, 34] on p "Retail" at bounding box center [29, 33] width 36 height 7
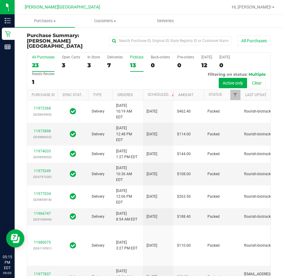
click at [135, 55] on div "PickUps" at bounding box center [136, 57] width 13 height 4
click at [0, 0] on input "PickUps 13" at bounding box center [0, 0] width 0 height 0
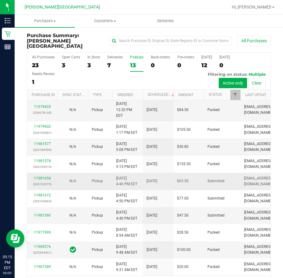
scroll to position [122, 0]
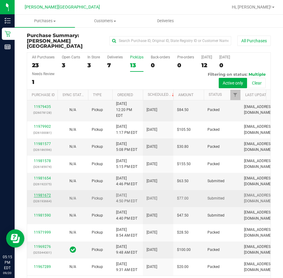
click at [41, 193] on link "11981672" at bounding box center [42, 195] width 17 height 4
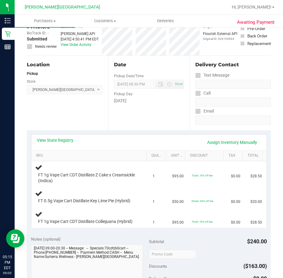
scroll to position [182, 0]
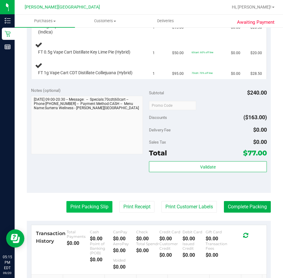
click at [88, 211] on button "Print Packing Slip" at bounding box center [89, 207] width 46 height 12
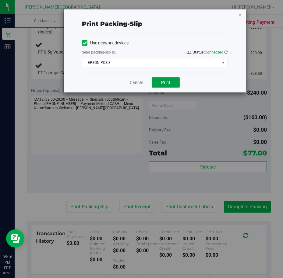
click at [162, 80] on span "Print" at bounding box center [165, 82] width 9 height 5
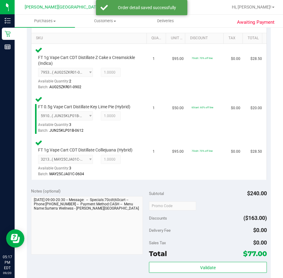
scroll to position [157, 0]
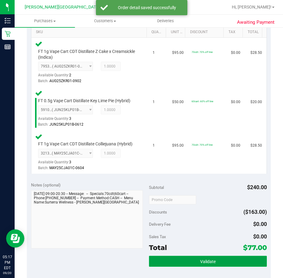
click at [217, 266] on button "Validate" at bounding box center [208, 261] width 118 height 11
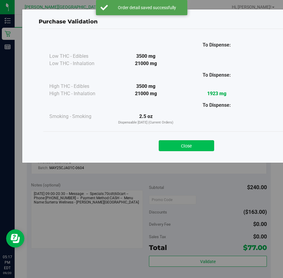
click at [189, 143] on button "Close" at bounding box center [185, 145] width 55 height 11
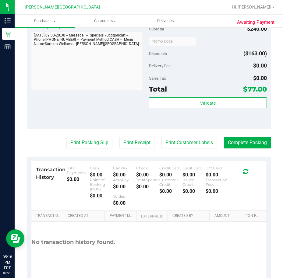
scroll to position [343, 0]
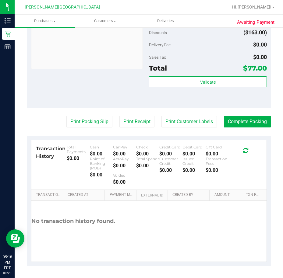
drag, startPoint x: 223, startPoint y: 99, endPoint x: 203, endPoint y: 98, distance: 19.8
click at [203, 98] on div "Validate" at bounding box center [208, 89] width 118 height 27
click at [240, 124] on button "Complete Packing" at bounding box center [247, 122] width 47 height 12
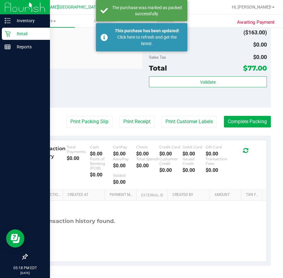
click at [19, 34] on p "Retail" at bounding box center [29, 33] width 36 height 7
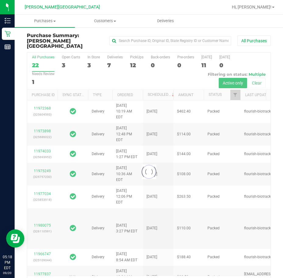
click at [135, 53] on div at bounding box center [148, 172] width 243 height 239
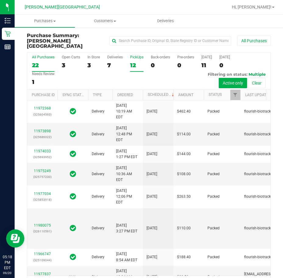
click at [136, 55] on div "PickUps" at bounding box center [136, 57] width 13 height 4
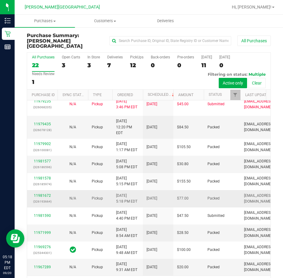
scroll to position [130, 0]
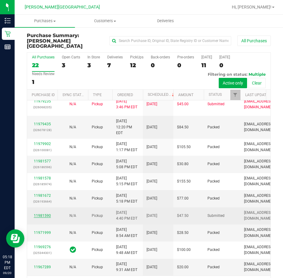
click at [42, 214] on link "11981590" at bounding box center [42, 216] width 17 height 4
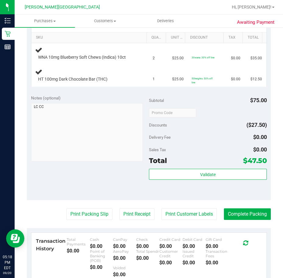
scroll to position [152, 0]
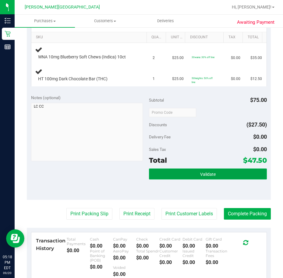
click at [180, 174] on button "Validate" at bounding box center [208, 174] width 118 height 11
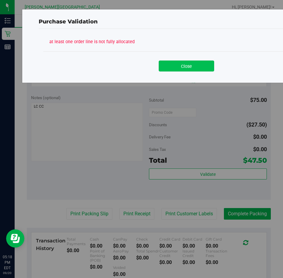
click at [182, 68] on button "Close" at bounding box center [185, 66] width 55 height 11
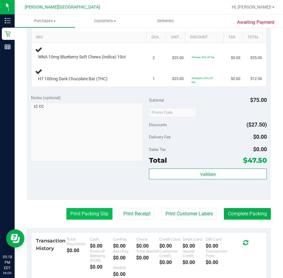
click at [73, 211] on button "Print Packing Slip" at bounding box center [89, 214] width 46 height 12
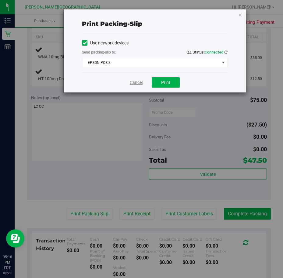
click at [134, 83] on link "Cancel" at bounding box center [136, 82] width 13 height 6
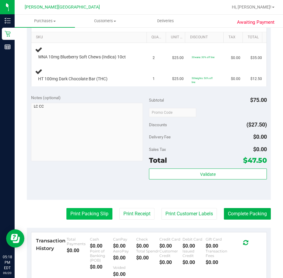
click at [96, 215] on button "Print Packing Slip" at bounding box center [89, 214] width 46 height 12
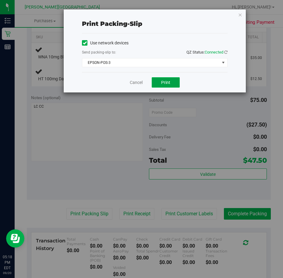
click at [164, 84] on span "Print" at bounding box center [165, 82] width 9 height 5
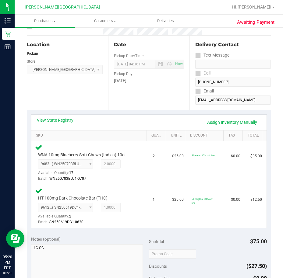
scroll to position [134, 0]
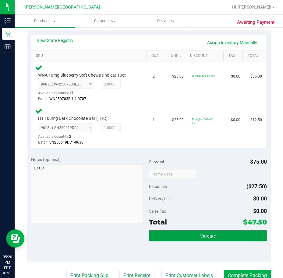
click at [206, 238] on span "Validate" at bounding box center [208, 236] width 16 height 5
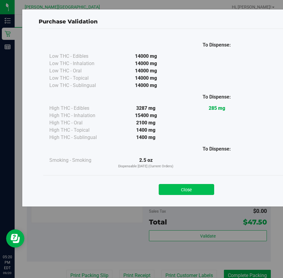
click at [192, 188] on button "Close" at bounding box center [185, 189] width 55 height 11
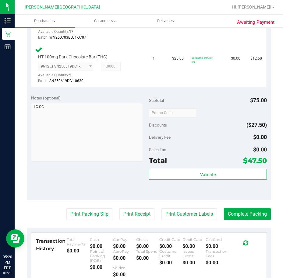
scroll to position [219, 0]
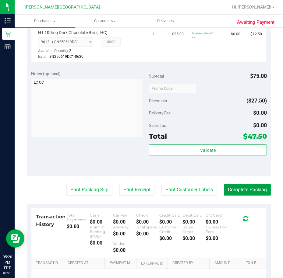
click at [244, 190] on button "Complete Packing" at bounding box center [247, 190] width 47 height 12
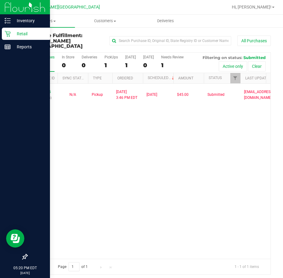
click at [15, 33] on p "Retail" at bounding box center [29, 33] width 36 height 7
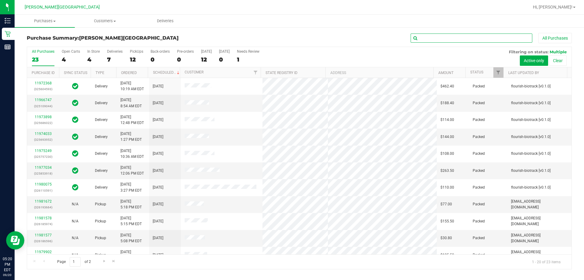
click at [282, 37] on input "text" at bounding box center [472, 37] width 122 height 9
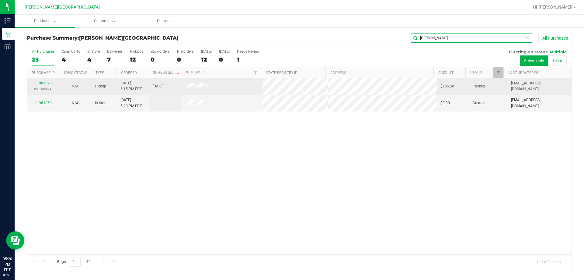
type input "payne"
click at [40, 83] on link "11981578" at bounding box center [43, 83] width 17 height 4
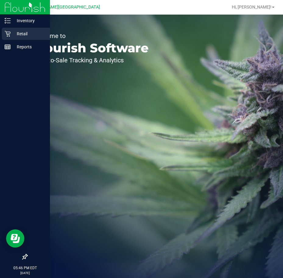
click at [20, 32] on p "Retail" at bounding box center [29, 33] width 36 height 7
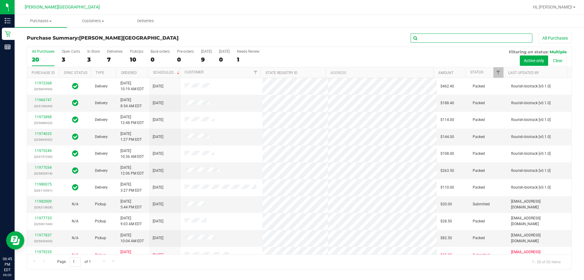
click at [282, 38] on input "text" at bounding box center [472, 37] width 122 height 9
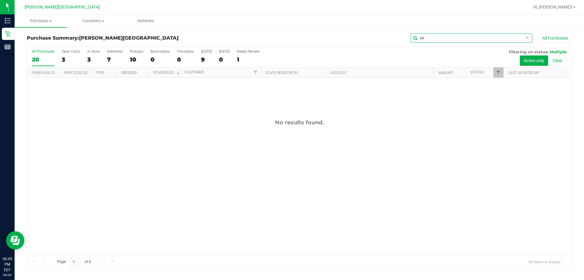
type input "c"
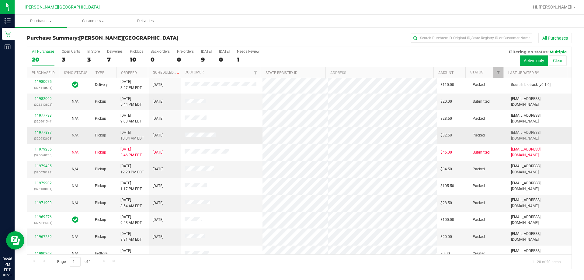
scroll to position [100, 0]
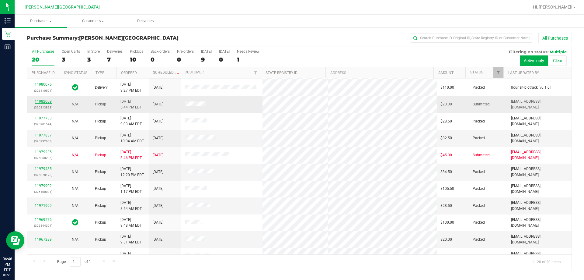
click at [41, 100] on link "11982009" at bounding box center [43, 101] width 17 height 4
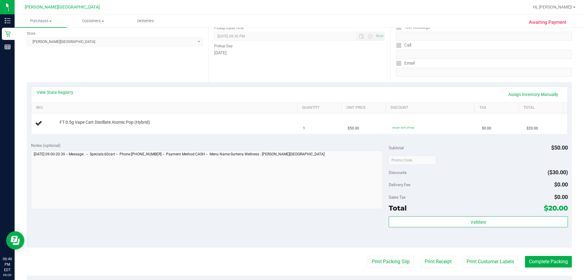
scroll to position [91, 0]
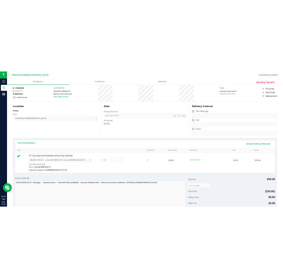
scroll to position [122, 0]
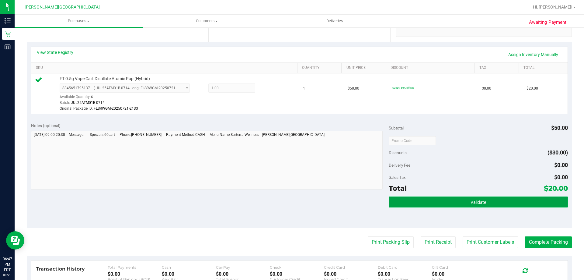
click at [472, 203] on span "Validate" at bounding box center [479, 202] width 16 height 5
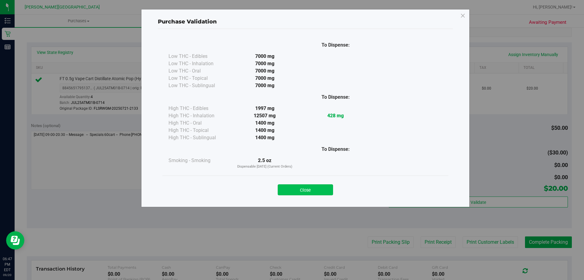
click at [305, 189] on button "Close" at bounding box center [305, 189] width 55 height 11
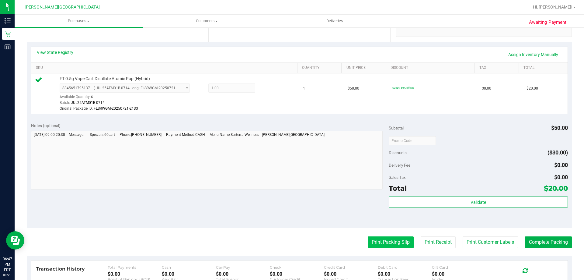
click at [380, 244] on button "Print Packing Slip" at bounding box center [391, 242] width 46 height 12
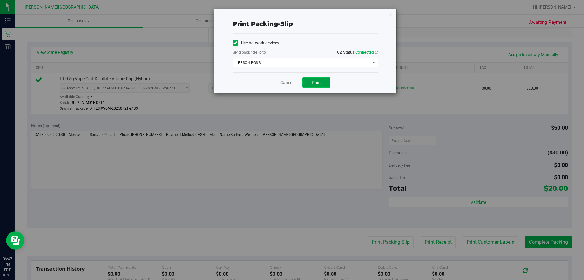
click at [316, 81] on span "Print" at bounding box center [316, 82] width 9 height 5
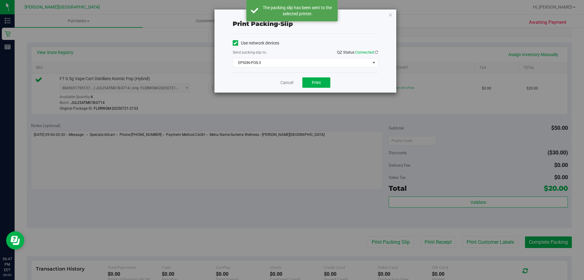
click at [534, 242] on div "Print packing-slip Use network devices Send packing-slip to: QZ Status: Connect…" at bounding box center [294, 140] width 589 height 280
click at [287, 83] on link "Cancel" at bounding box center [286, 82] width 13 height 6
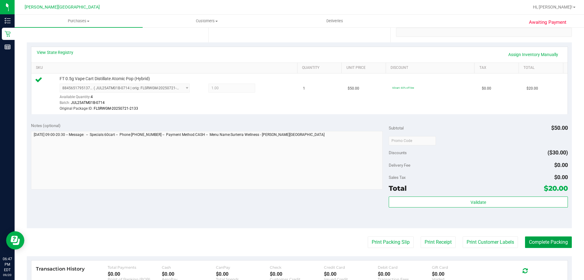
click at [550, 242] on button "Complete Packing" at bounding box center [548, 242] width 47 height 12
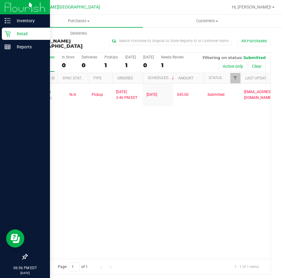
click at [19, 33] on p "Retail" at bounding box center [29, 33] width 36 height 7
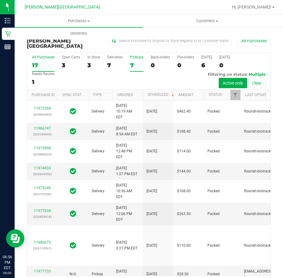
click at [134, 55] on div "PickUps" at bounding box center [136, 57] width 13 height 4
click at [0, 0] on input "PickUps 7" at bounding box center [0, 0] width 0 height 0
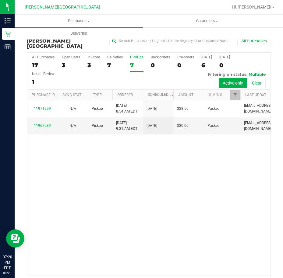
click at [177, 193] on div "11971999 N/A Pickup [DATE] 8:54 AM EDT 9/19/2025 $28.50 Packed [EMAIL_ADDRESS][…" at bounding box center [148, 187] width 243 height 175
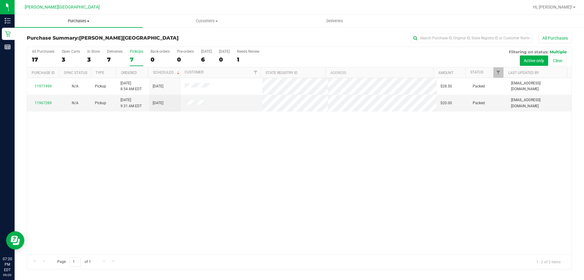
click at [89, 18] on span "Purchases" at bounding box center [79, 20] width 128 height 5
click at [80, 21] on span "Purchases" at bounding box center [79, 20] width 128 height 5
click at [78, 20] on span "Purchases" at bounding box center [79, 20] width 128 height 5
click at [55, 52] on span "All purchases" at bounding box center [36, 51] width 43 height 5
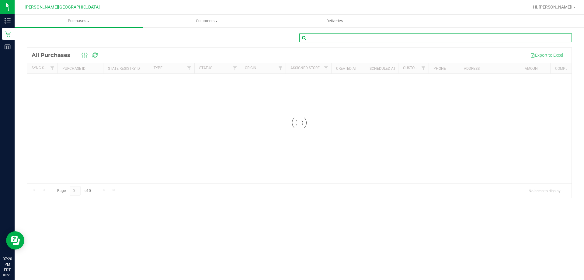
click at [328, 35] on input "text" at bounding box center [435, 37] width 273 height 9
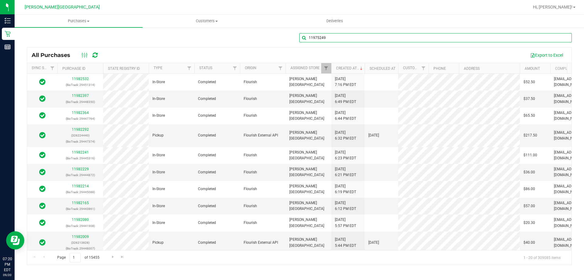
type input "11975249"
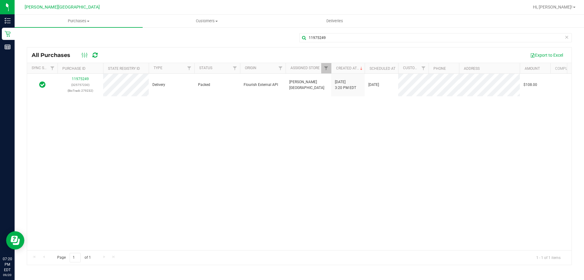
click at [567, 38] on icon at bounding box center [567, 36] width 4 height 7
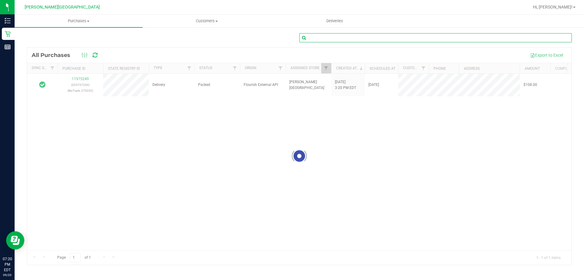
click at [369, 39] on input "text" at bounding box center [435, 37] width 273 height 9
click at [368, 39] on input "text" at bounding box center [435, 37] width 273 height 9
click at [85, 78] on div at bounding box center [299, 155] width 544 height 217
click at [397, 42] on div at bounding box center [435, 40] width 273 height 14
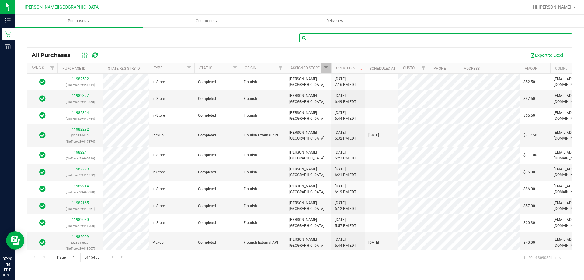
click at [394, 38] on input "text" at bounding box center [435, 37] width 273 height 9
type input "11978105"
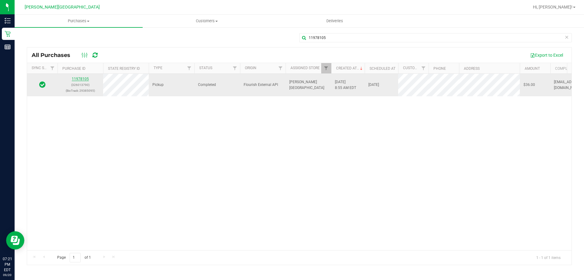
click at [83, 79] on link "11978105" at bounding box center [80, 79] width 17 height 4
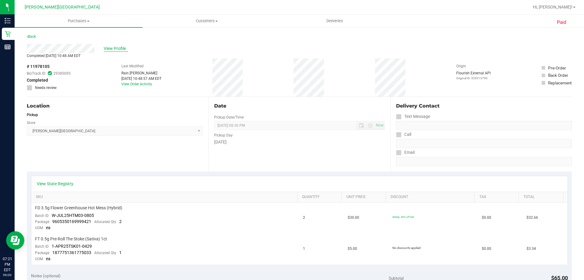
click at [121, 50] on span "View Profile" at bounding box center [116, 48] width 24 height 6
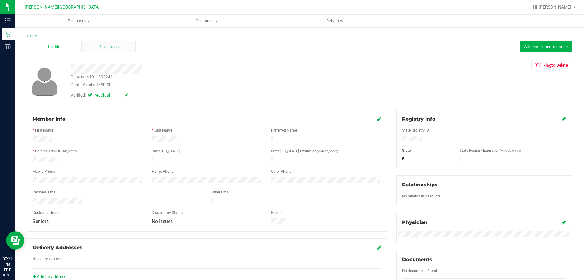
click at [103, 51] on div "Purchases" at bounding box center [108, 47] width 54 height 12
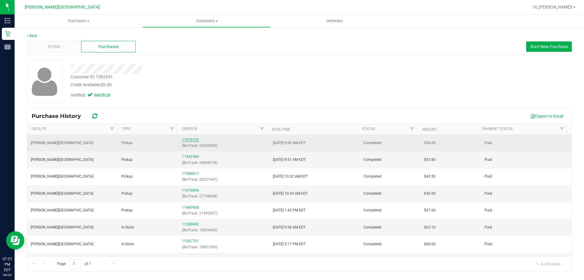
click at [192, 139] on link "11978105" at bounding box center [190, 139] width 17 height 4
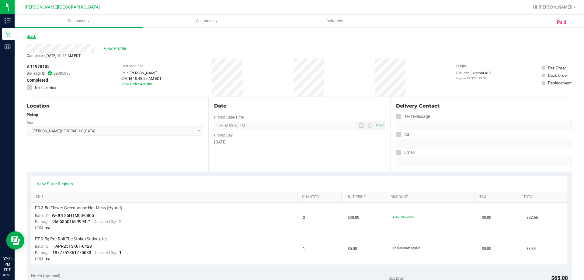
click at [29, 39] on div "Back" at bounding box center [31, 36] width 9 height 7
click at [33, 38] on link "Back" at bounding box center [31, 36] width 9 height 4
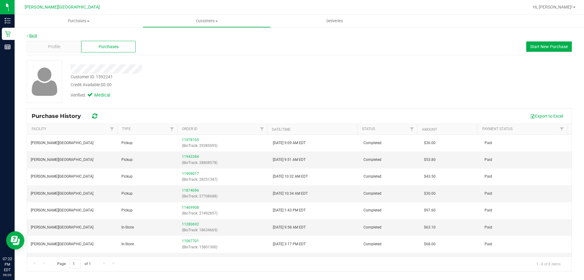
click at [31, 33] on link "Back" at bounding box center [32, 35] width 10 height 4
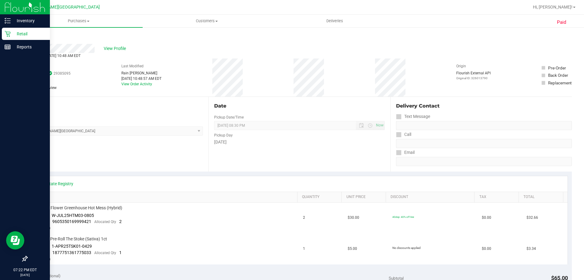
click at [10, 32] on icon at bounding box center [8, 34] width 6 height 6
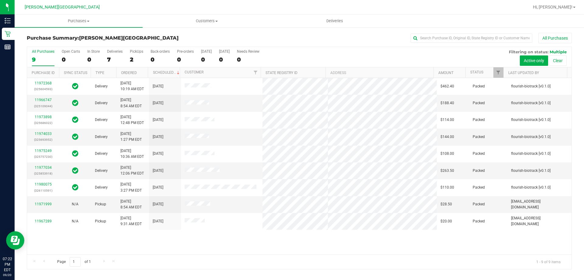
click at [39, 57] on div "9" at bounding box center [43, 59] width 23 height 7
click at [0, 0] on input "All Purchases 9" at bounding box center [0, 0] width 0 height 0
click at [77, 19] on span "Purchases" at bounding box center [79, 20] width 128 height 5
click at [79, 23] on span "Purchases" at bounding box center [79, 20] width 128 height 5
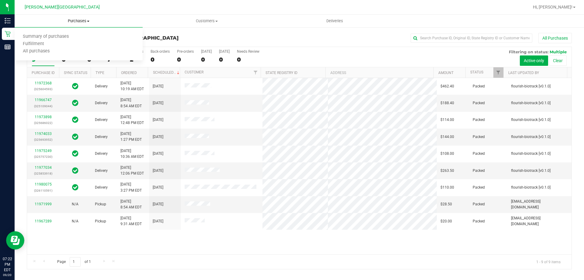
click at [63, 55] on ul "Summary of purchases Fulfillment All purchases" at bounding box center [79, 44] width 128 height 33
click at [73, 25] on uib-tab-heading "Purchases Summary of purchases Fulfillment All purchases" at bounding box center [79, 21] width 128 height 13
click at [57, 51] on span "All purchases" at bounding box center [36, 51] width 43 height 5
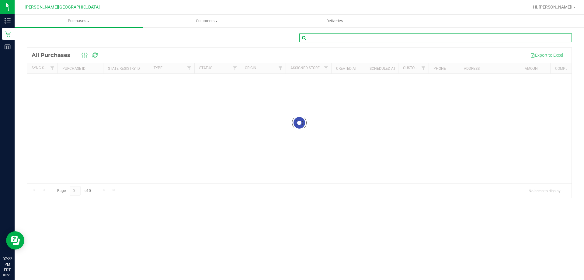
click at [439, 36] on input "text" at bounding box center [435, 37] width 273 height 9
type input "11979902"
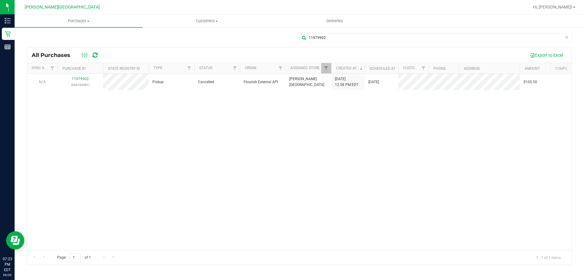
click at [567, 37] on icon at bounding box center [567, 36] width 4 height 7
click at [447, 39] on input "text" at bounding box center [435, 37] width 273 height 9
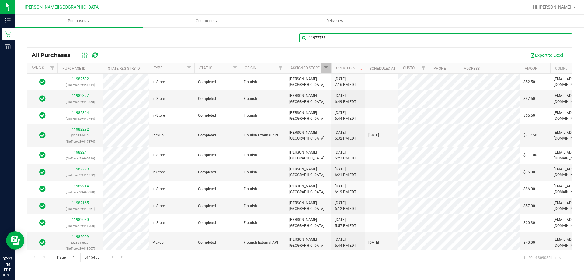
type input "11977733"
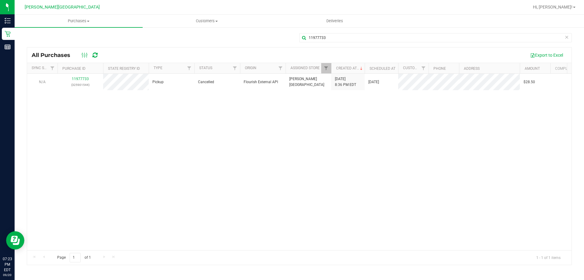
click at [565, 36] on icon at bounding box center [567, 36] width 4 height 7
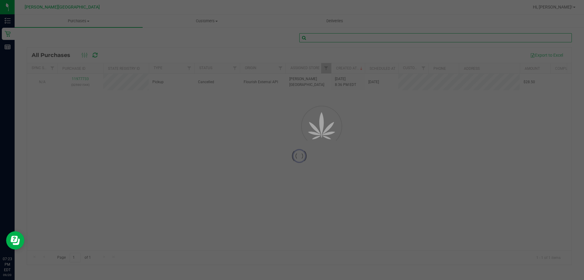
click at [539, 42] on input "text" at bounding box center [435, 37] width 273 height 9
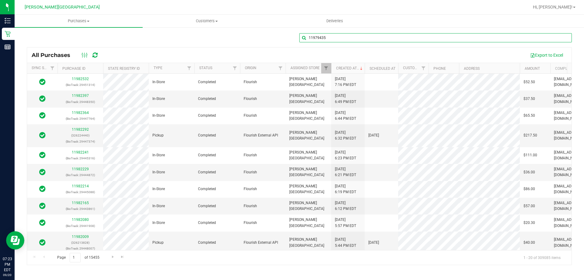
type input "11979435"
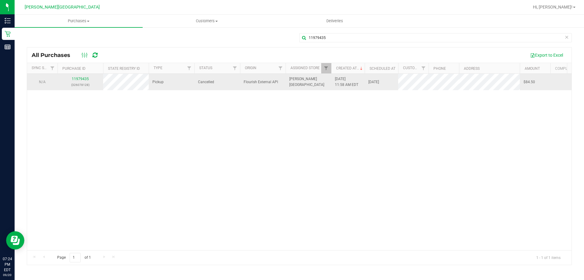
click at [83, 76] on td "11979435 (326078128)" at bounding box center [80, 82] width 46 height 16
click at [85, 78] on link "11979435" at bounding box center [80, 79] width 17 height 4
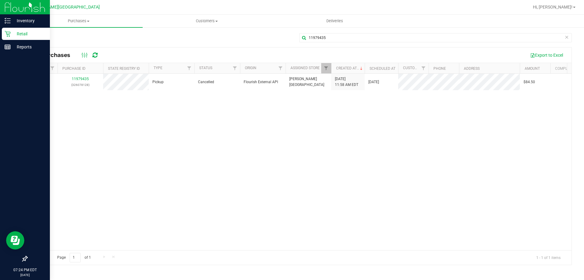
click at [12, 34] on p "Retail" at bounding box center [29, 33] width 36 height 7
